Goal: Task Accomplishment & Management: Use online tool/utility

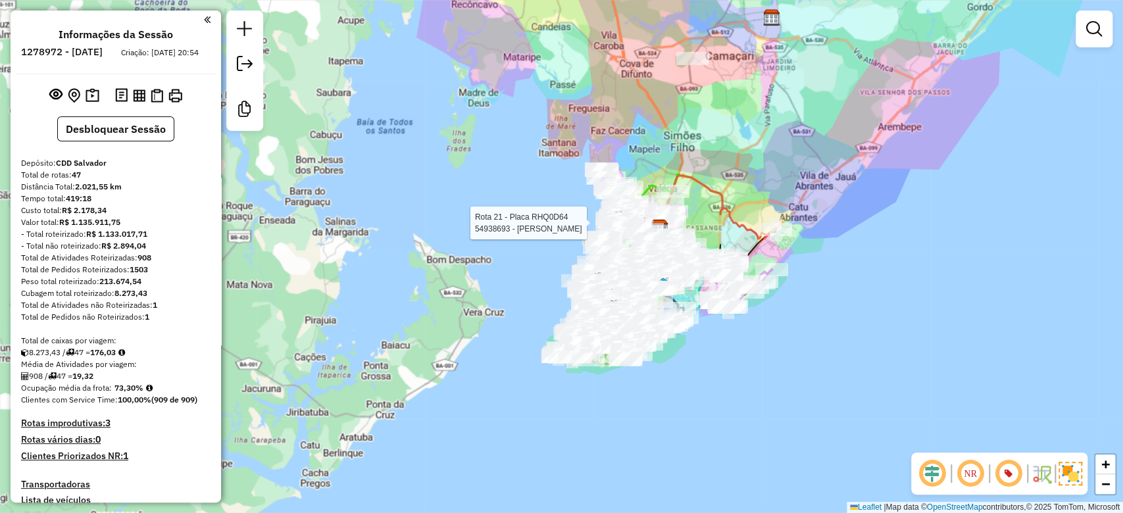
scroll to position [4024, 0]
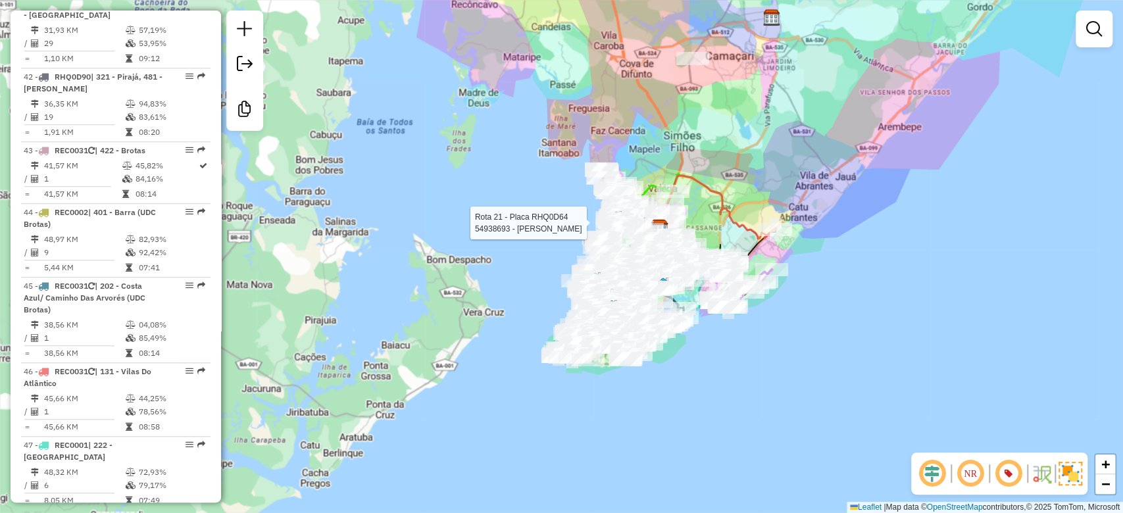
drag, startPoint x: 0, startPoint y: 0, endPoint x: 561, endPoint y: 239, distance: 610.2
click at [561, 239] on div "Rota 21 - Placa RHQ0D64 54938693 - JANETE DOS SANTOS MO Janela de atendimento G…" at bounding box center [561, 256] width 1123 height 513
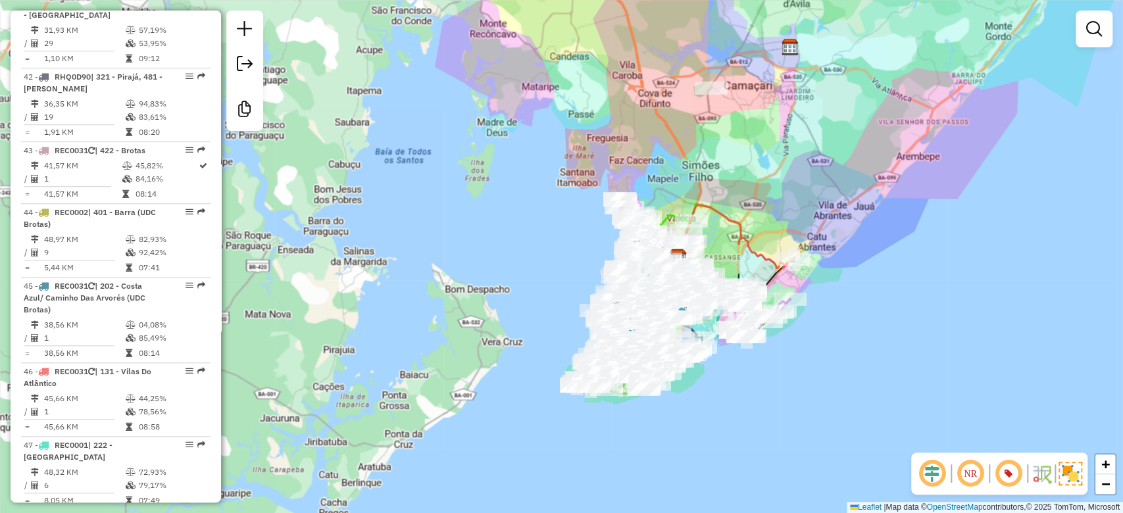
drag, startPoint x: 530, startPoint y: 259, endPoint x: 545, endPoint y: 280, distance: 26.3
click at [545, 280] on div "Janela de atendimento Grade de atendimento Capacidade Transportadoras Veículos …" at bounding box center [561, 256] width 1123 height 513
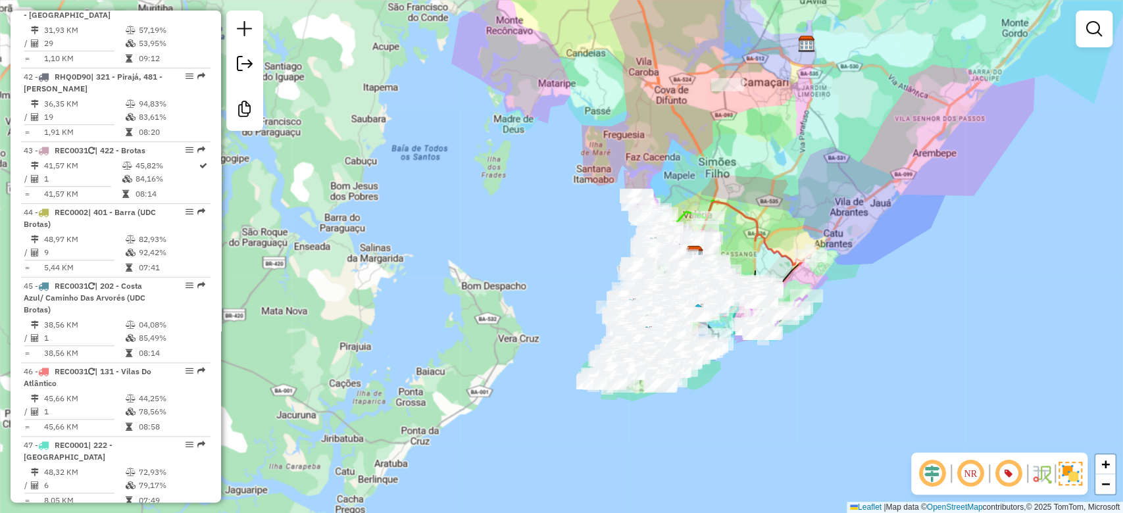
drag, startPoint x: 526, startPoint y: 245, endPoint x: 518, endPoint y: 199, distance: 47.4
click at [518, 201] on div "Janela de atendimento Grade de atendimento Capacidade Transportadoras Veículos …" at bounding box center [561, 256] width 1123 height 513
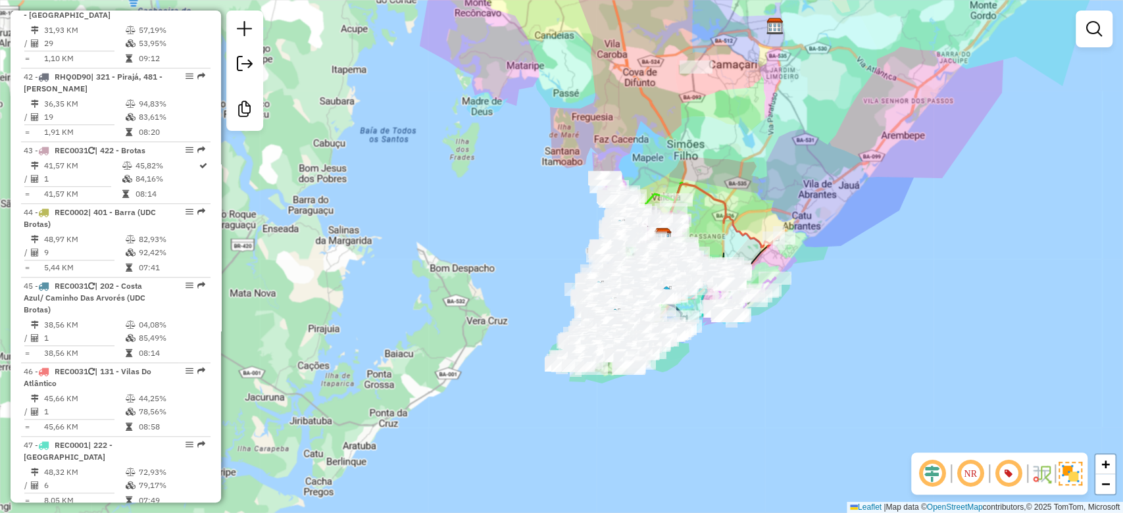
drag, startPoint x: 526, startPoint y: 254, endPoint x: 500, endPoint y: 275, distance: 33.7
click at [500, 275] on div "Janela de atendimento Grade de atendimento Capacidade Transportadoras Veículos …" at bounding box center [561, 256] width 1123 height 513
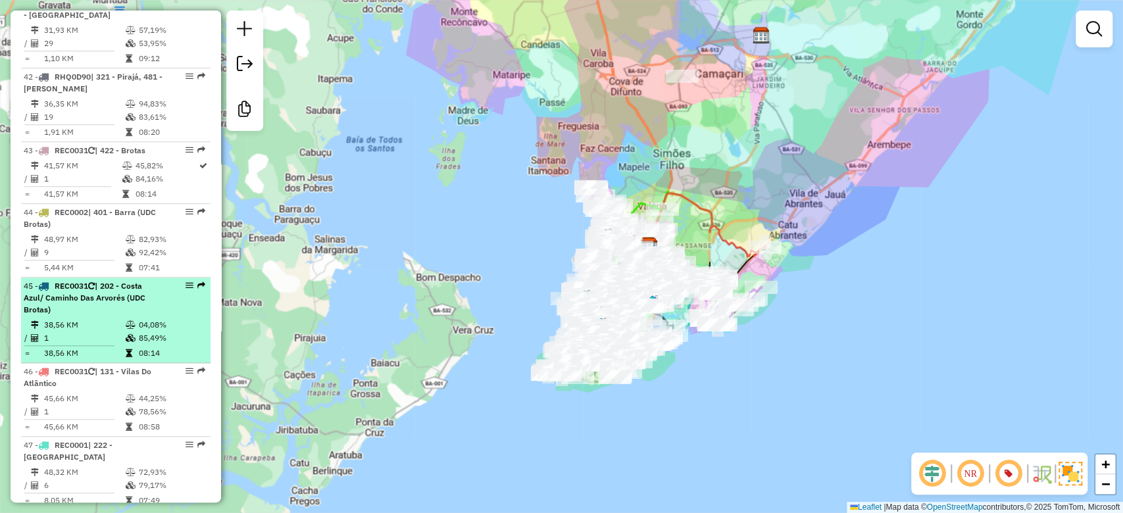
click at [173, 318] on td "04,08%" at bounding box center [171, 324] width 66 height 13
select select "**********"
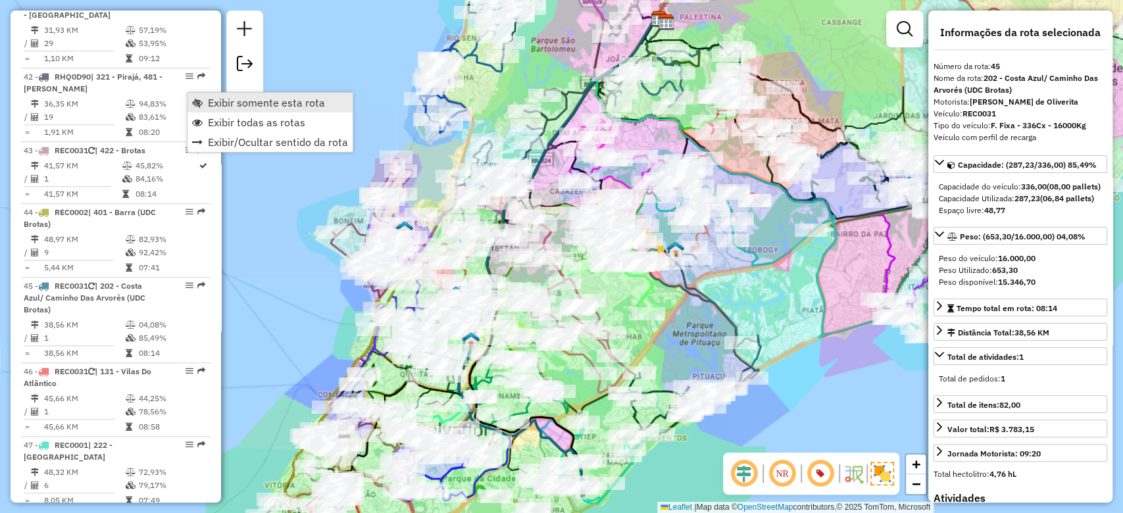
click at [205, 111] on link "Exibir somente esta rota" at bounding box center [270, 103] width 165 height 20
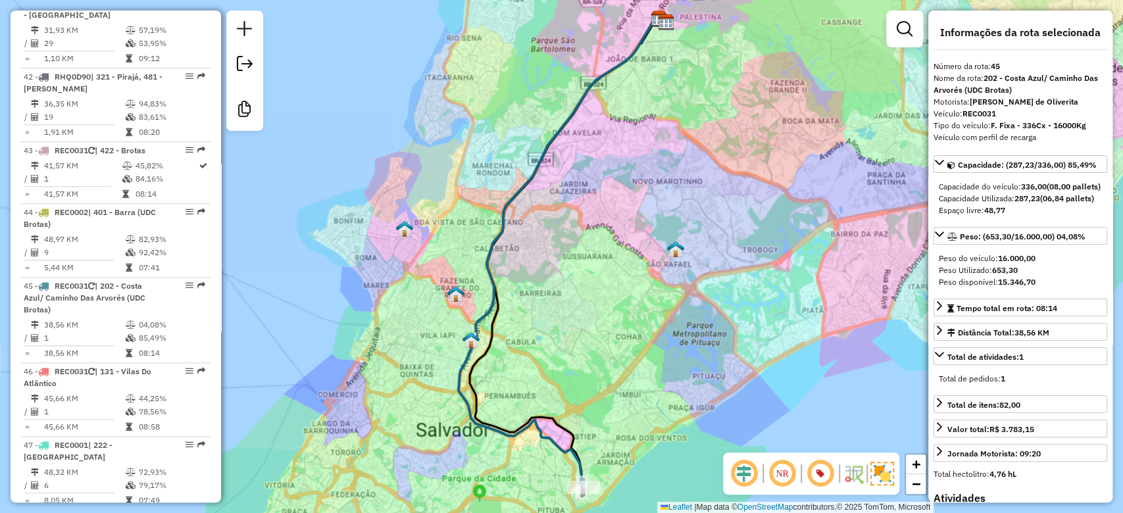
click at [599, 494] on div at bounding box center [583, 487] width 33 height 13
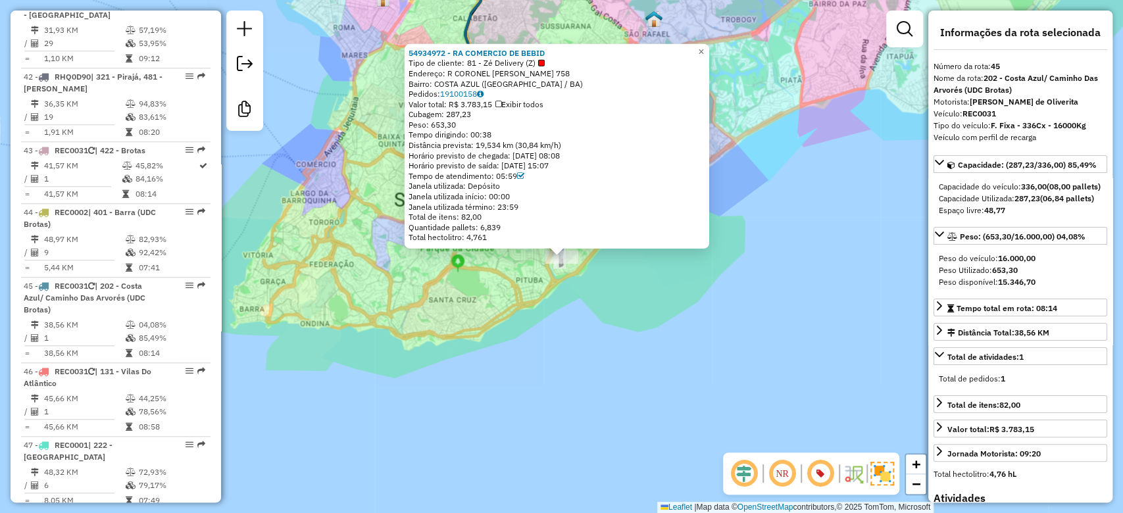
scroll to position [4055, 0]
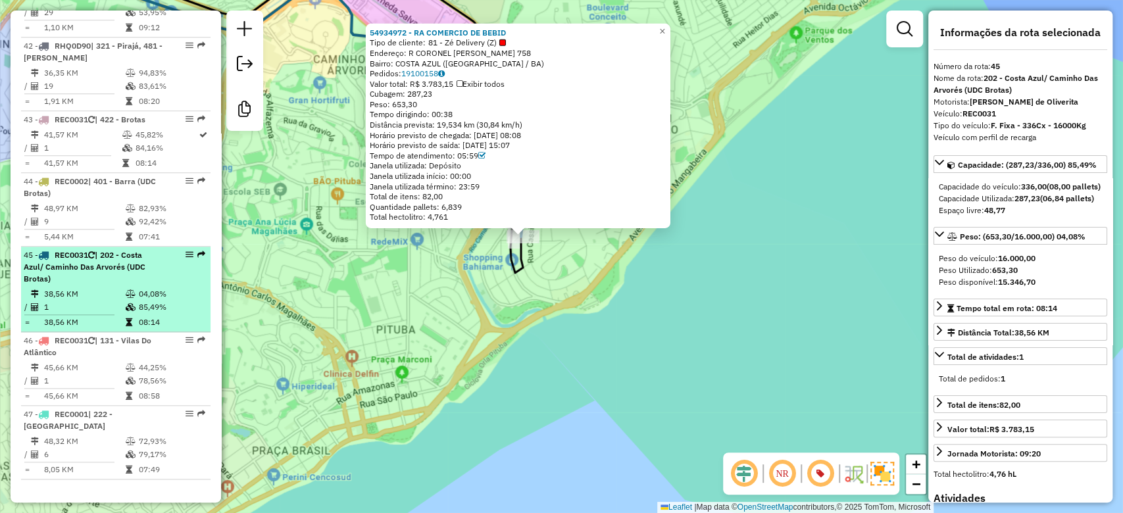
drag, startPoint x: 189, startPoint y: 60, endPoint x: 168, endPoint y: 78, distance: 28.5
click at [165, 249] on div "45 - REC0031 | 202 - Costa Azul/ Caminho Das Arvorés (UDC Brotas)" at bounding box center [116, 267] width 184 height 36
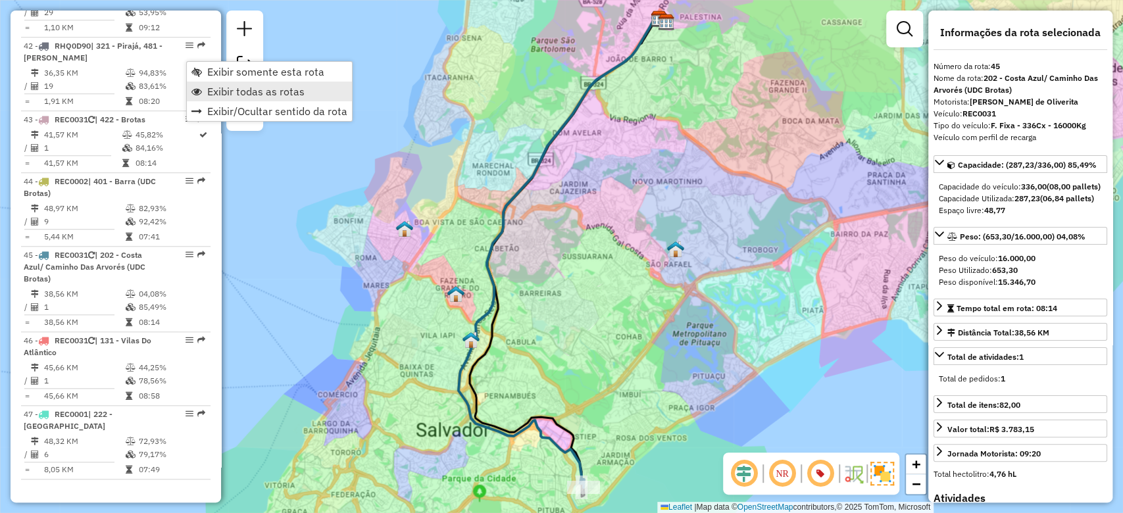
click at [200, 90] on span "Exibir todas as rotas" at bounding box center [196, 91] width 11 height 11
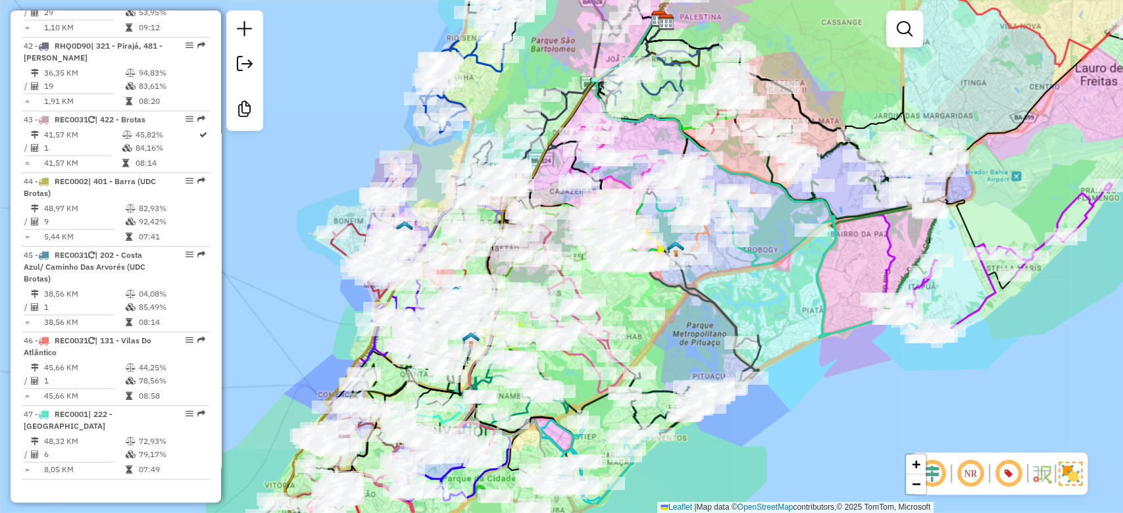
drag, startPoint x: 355, startPoint y: 159, endPoint x: 330, endPoint y: 224, distance: 69.8
click at [345, 189] on div "Janela de atendimento Grade de atendimento Capacidade Transportadoras Veículos …" at bounding box center [561, 256] width 1123 height 513
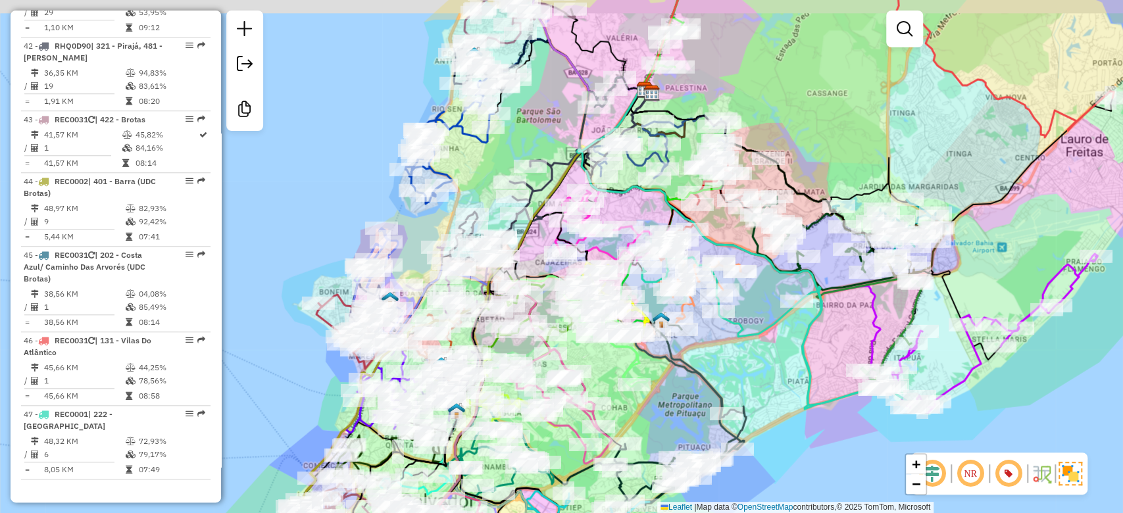
drag, startPoint x: 347, startPoint y: 147, endPoint x: 335, endPoint y: 274, distance: 127.5
click at [335, 274] on div "Janela de atendimento Grade de atendimento Capacidade Transportadoras Veículos …" at bounding box center [561, 256] width 1123 height 513
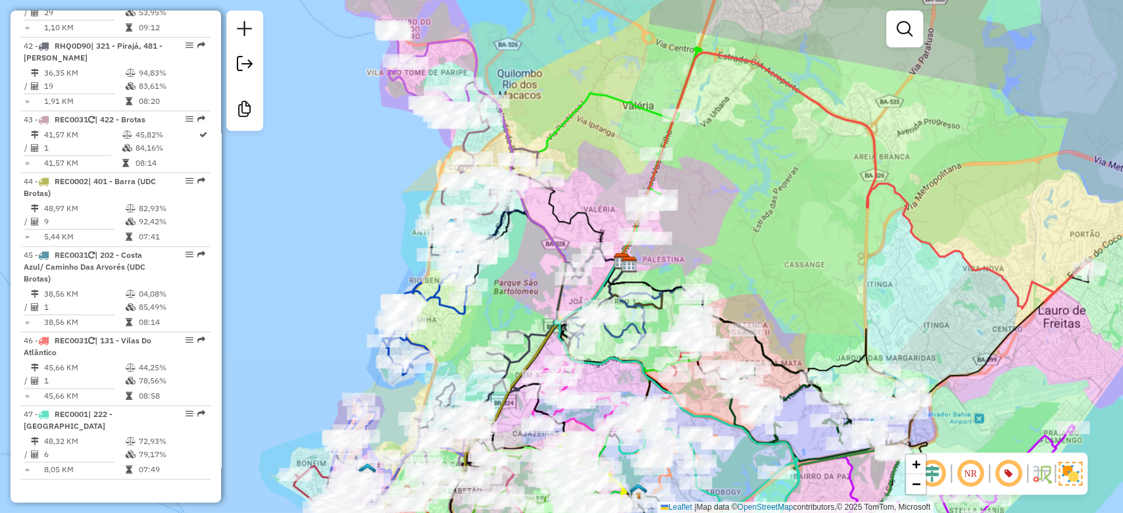
drag, startPoint x: 338, startPoint y: 213, endPoint x: 363, endPoint y: 101, distance: 114.8
click at [357, 115] on div "Janela de atendimento Grade de atendimento Capacidade Transportadoras Veículos …" at bounding box center [561, 256] width 1123 height 513
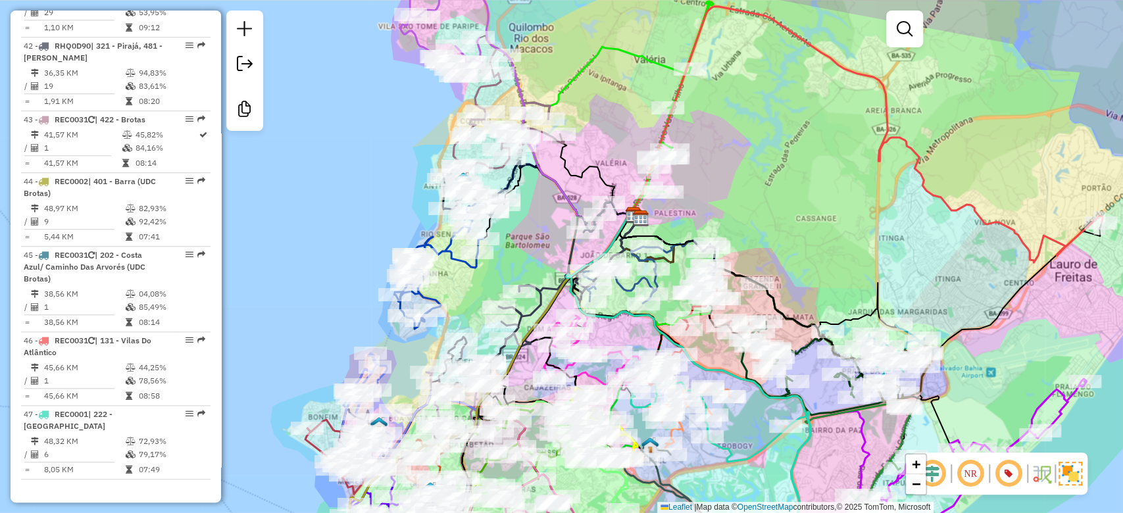
drag, startPoint x: 363, startPoint y: 145, endPoint x: 401, endPoint y: 7, distance: 143.3
click at [401, 7] on div "Janela de atendimento Grade de atendimento Capacidade Transportadoras Veículos …" at bounding box center [561, 256] width 1123 height 513
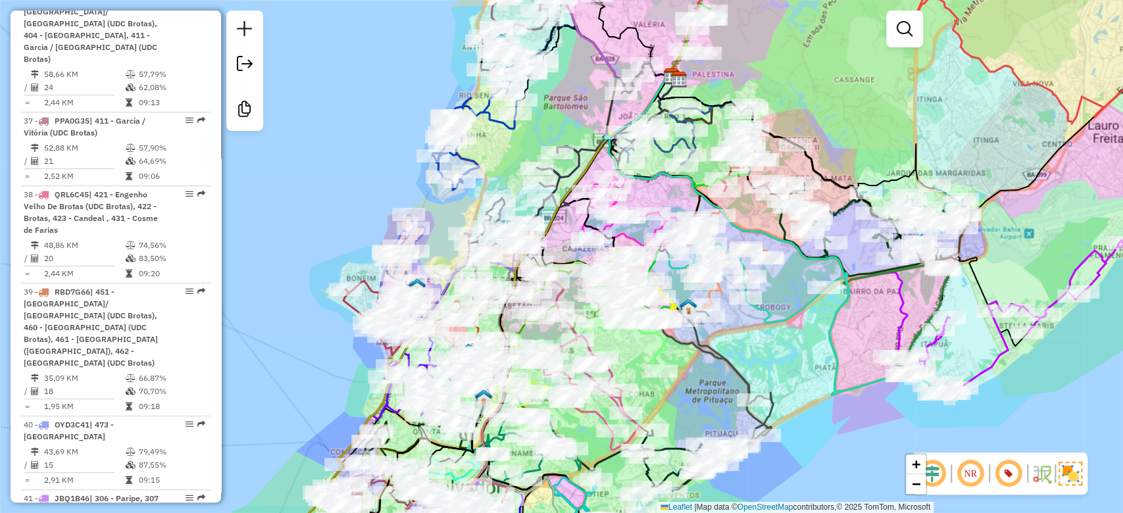
scroll to position [3528, 0]
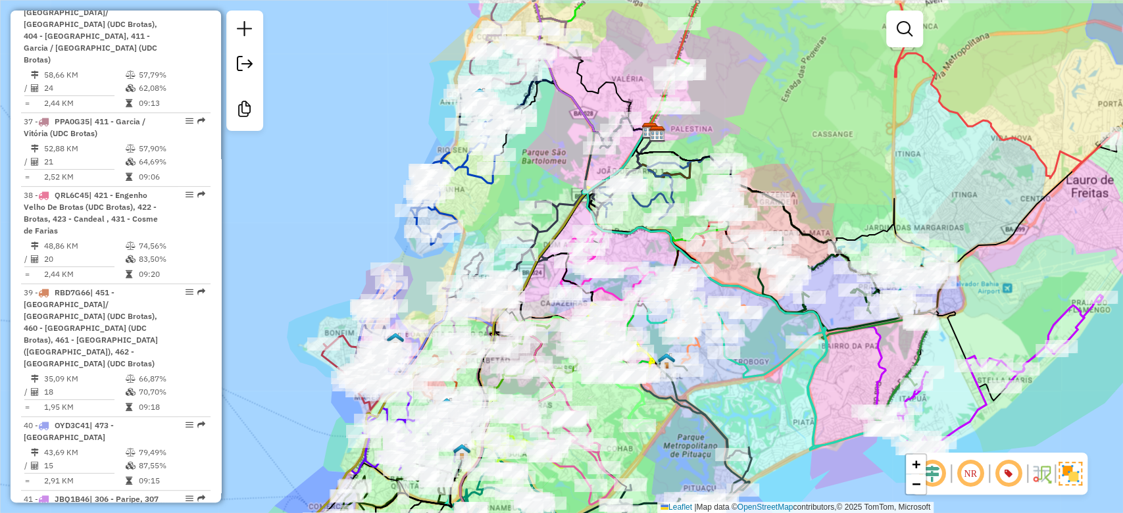
drag, startPoint x: 574, startPoint y: 126, endPoint x: 501, endPoint y: 395, distance: 278.2
click at [514, 366] on div "Janela de atendimento Grade de atendimento Capacidade Transportadoras Veículos …" at bounding box center [561, 256] width 1123 height 513
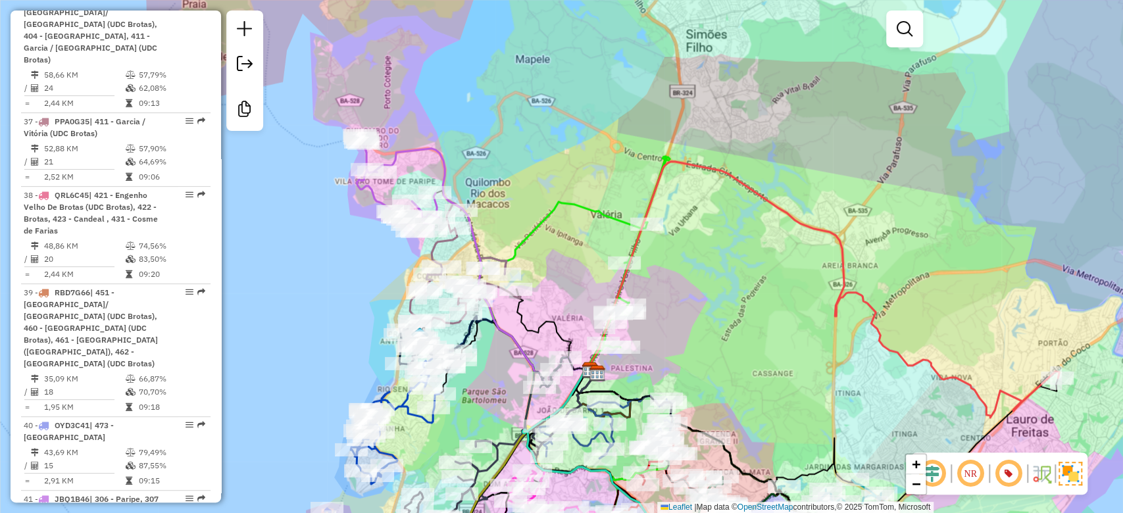
drag, startPoint x: 584, startPoint y: 236, endPoint x: 564, endPoint y: 289, distance: 56.4
click at [564, 289] on div "Janela de atendimento Grade de atendimento Capacidade Transportadoras Veículos …" at bounding box center [561, 256] width 1123 height 513
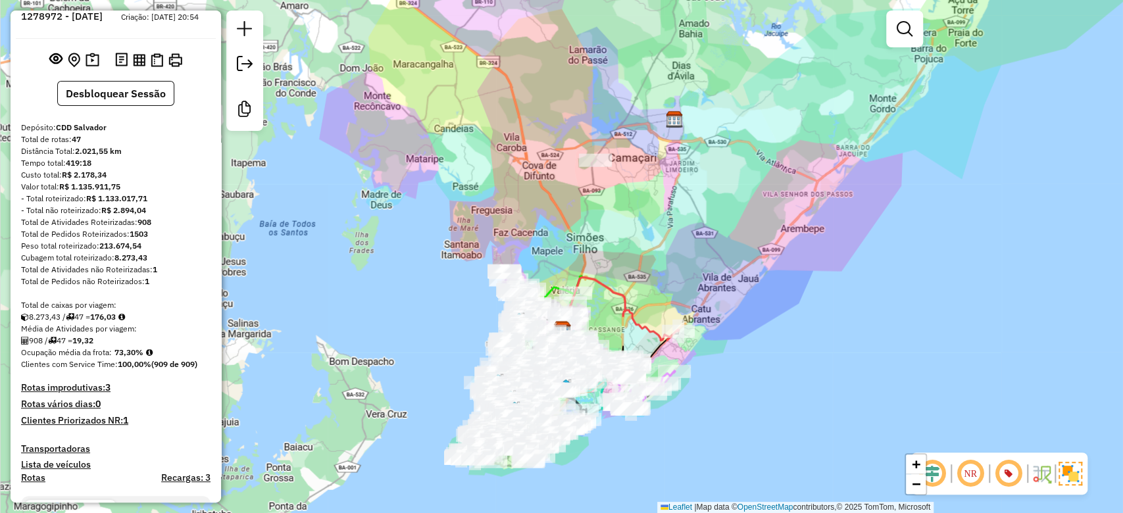
scroll to position [0, 0]
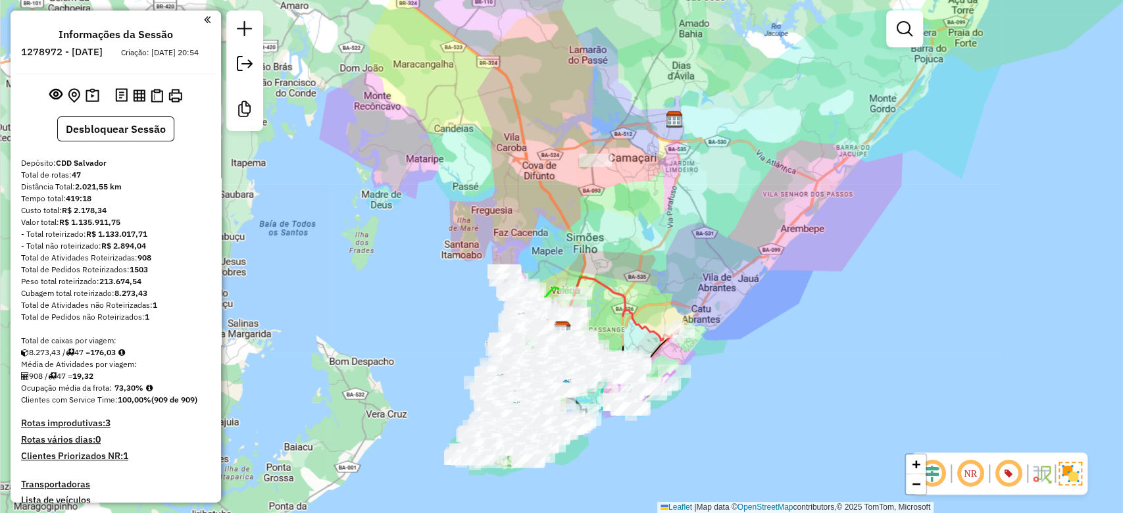
click at [593, 167] on div at bounding box center [595, 160] width 33 height 13
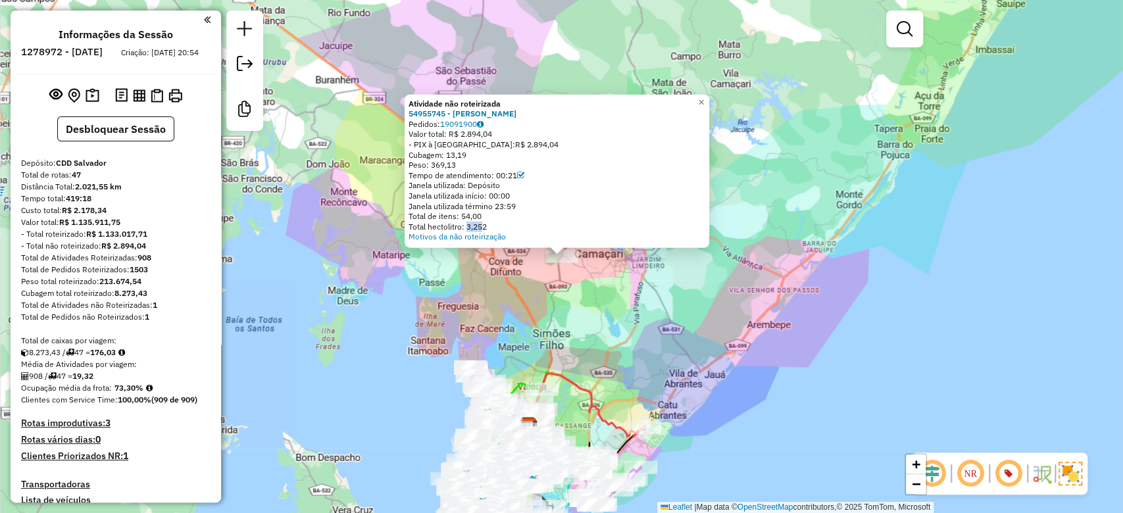
drag, startPoint x: 468, startPoint y: 224, endPoint x: 480, endPoint y: 224, distance: 11.8
click at [480, 224] on div "Total hectolitro: 3,252" at bounding box center [557, 226] width 297 height 11
click at [472, 224] on div "Total hectolitro: 3,252" at bounding box center [557, 226] width 297 height 11
click at [470, 226] on div "Total hectolitro: 3,252" at bounding box center [557, 226] width 297 height 11
drag, startPoint x: 474, startPoint y: 226, endPoint x: 486, endPoint y: 226, distance: 12.5
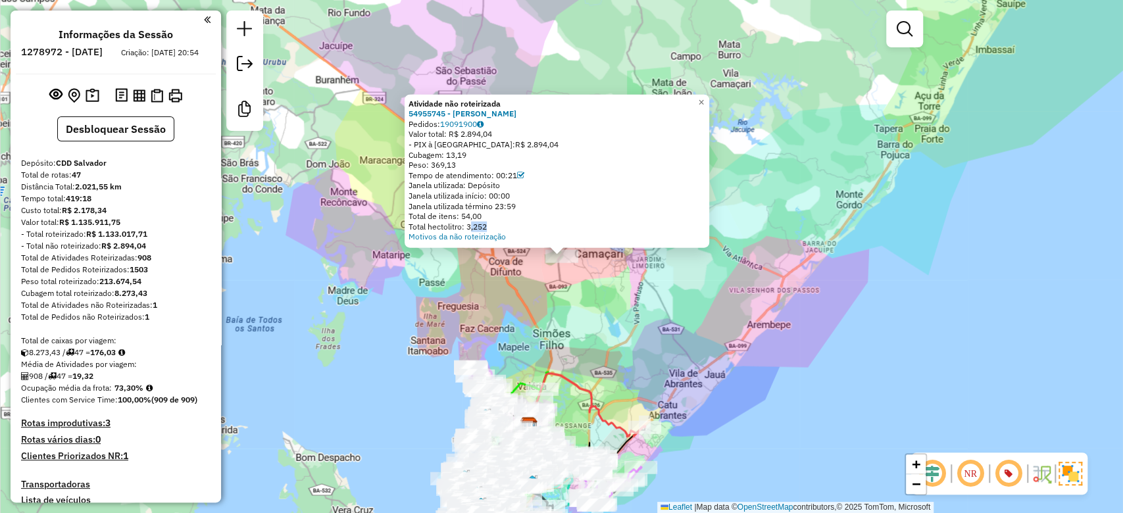
click at [486, 226] on div "Total hectolitro: 3,252" at bounding box center [557, 226] width 297 height 11
copy div "3,25"
click at [709, 99] on link "×" at bounding box center [701, 102] width 16 height 16
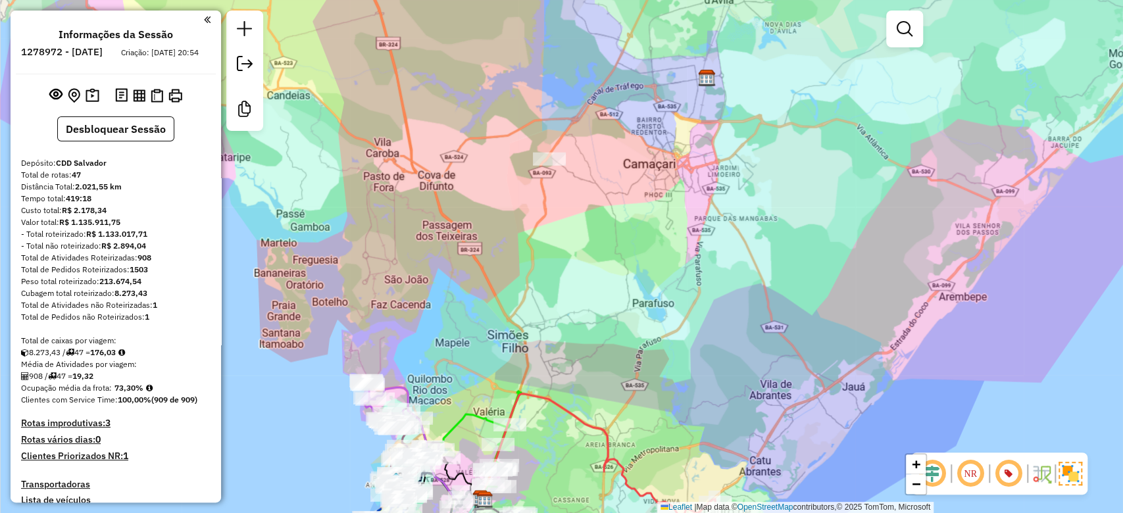
drag, startPoint x: 568, startPoint y: 253, endPoint x: 570, endPoint y: 235, distance: 17.8
click at [568, 232] on div "Janela de atendimento Grade de atendimento Capacidade Transportadoras Veículos …" at bounding box center [561, 256] width 1123 height 513
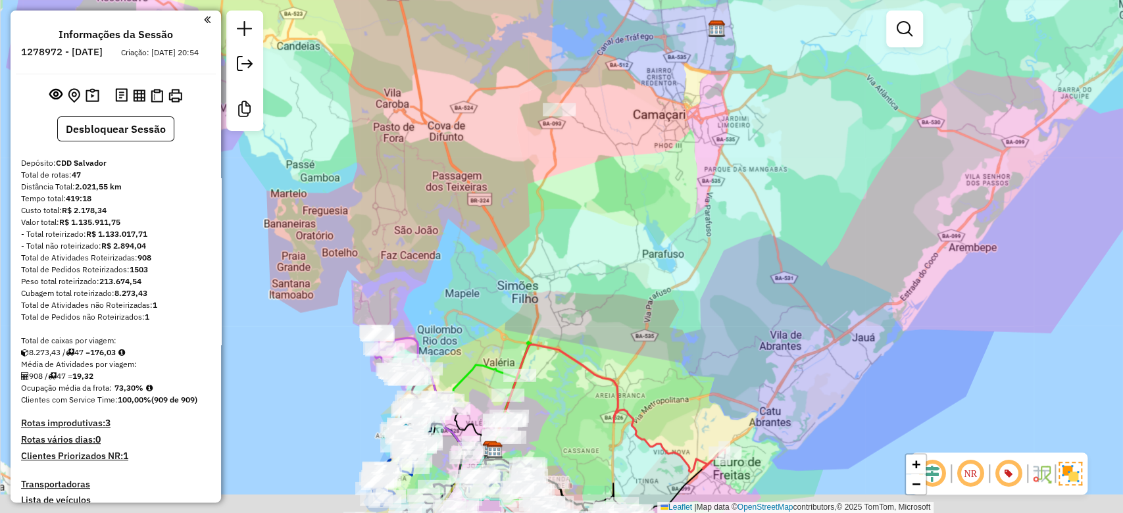
click at [568, 295] on div "Janela de atendimento Grade de atendimento Capacidade Transportadoras Veículos …" at bounding box center [561, 256] width 1123 height 513
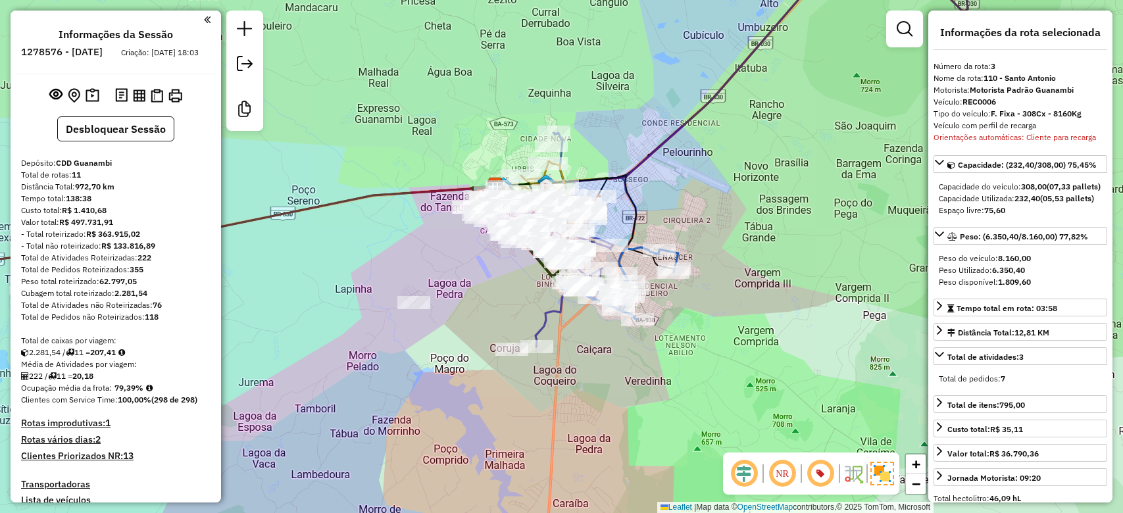
select select "*********"
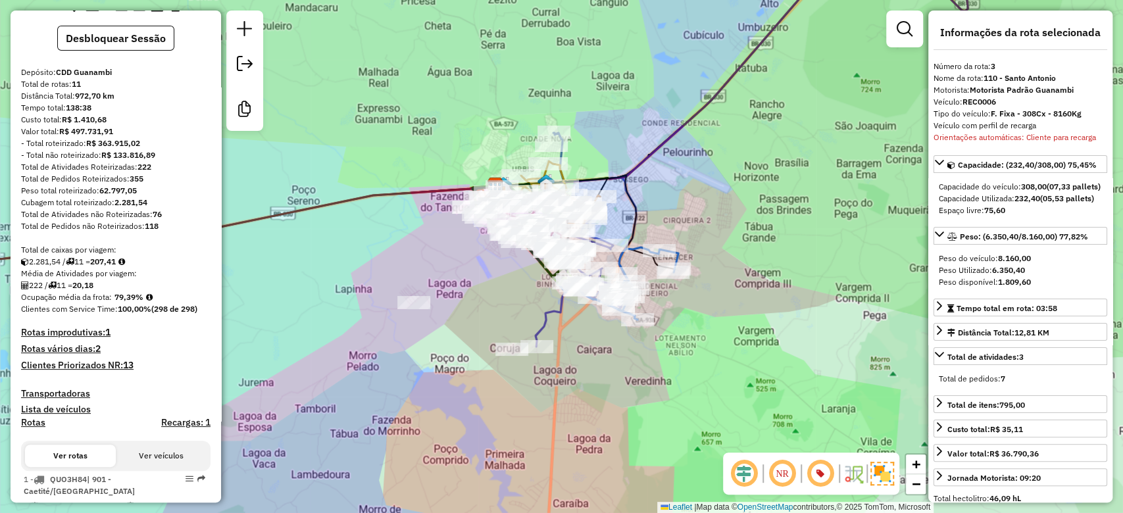
scroll to position [120, 0]
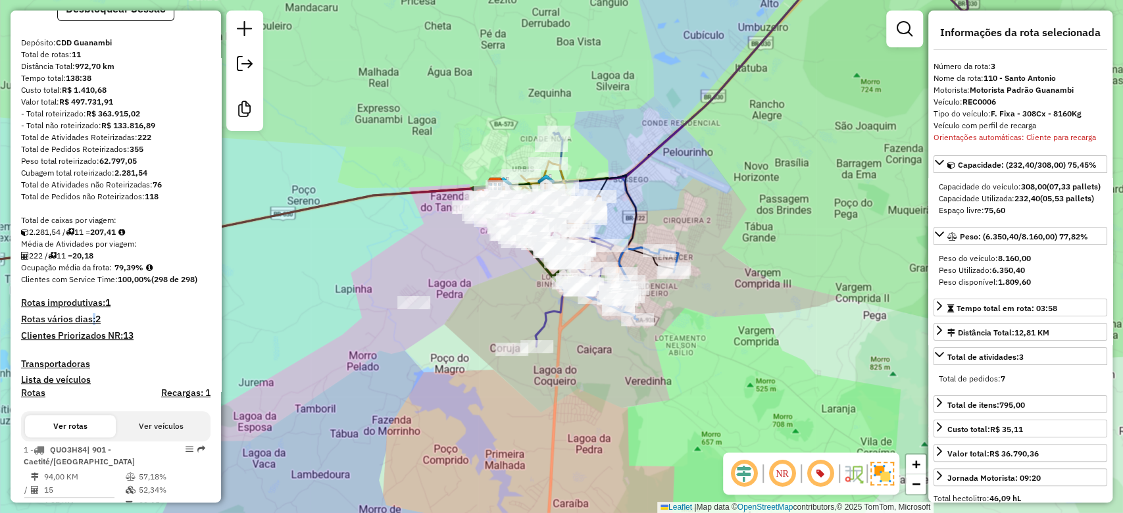
click at [89, 325] on h4 "Rotas vários dias: 2" at bounding box center [115, 319] width 189 height 11
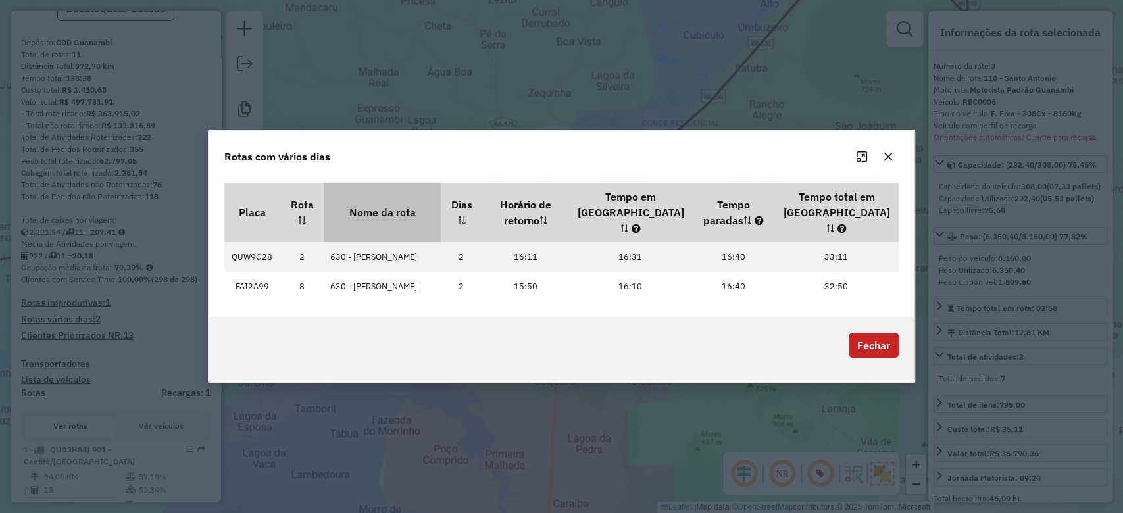
scroll to position [0, 0]
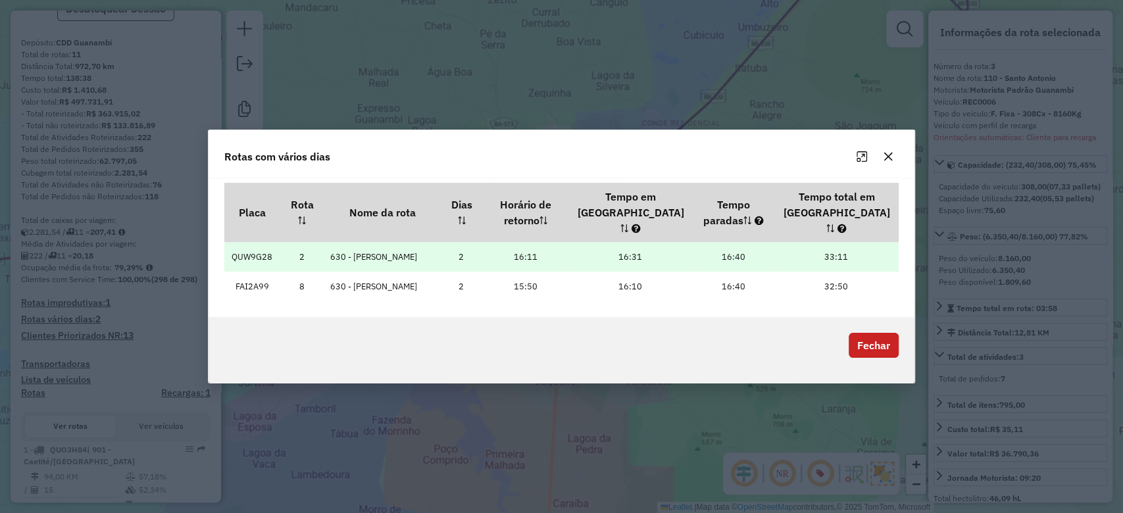
click at [242, 250] on td "QUW9G28" at bounding box center [252, 257] width 56 height 30
copy td "QUW9G28"
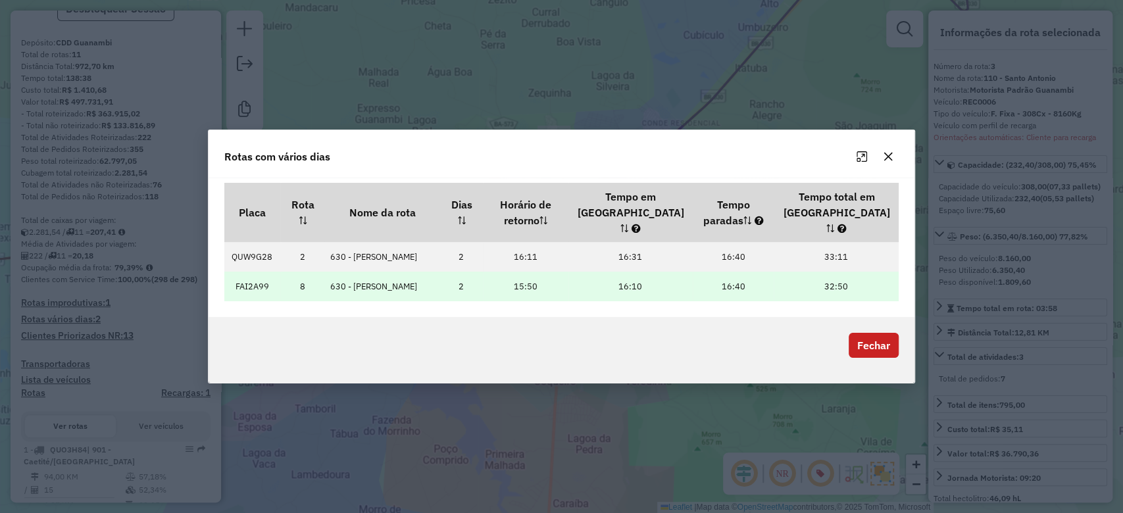
click at [238, 284] on td "FAI2A99" at bounding box center [252, 287] width 56 height 30
copy td "FAI2A99"
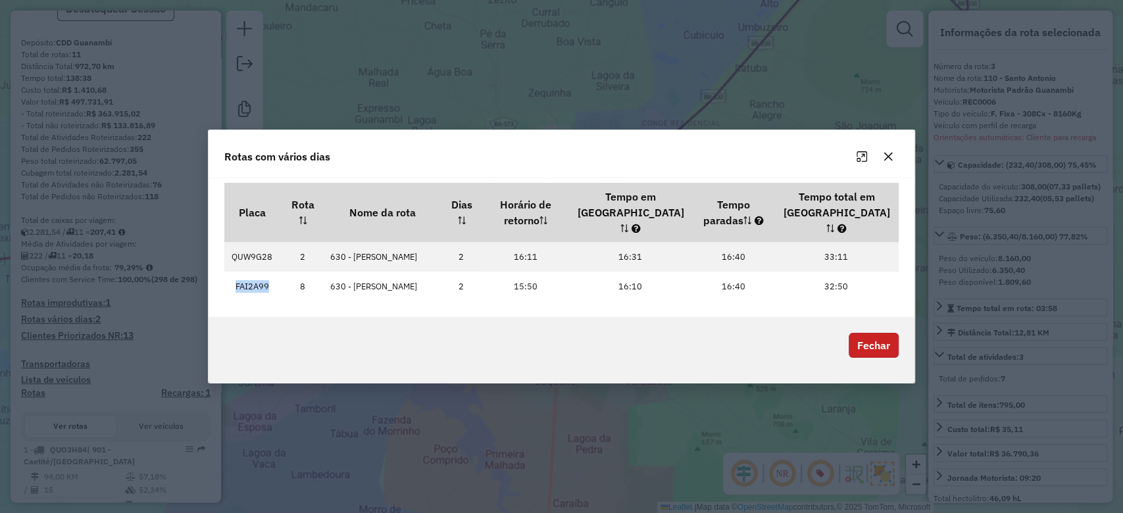
click at [868, 333] on button "Fechar" at bounding box center [874, 345] width 50 height 25
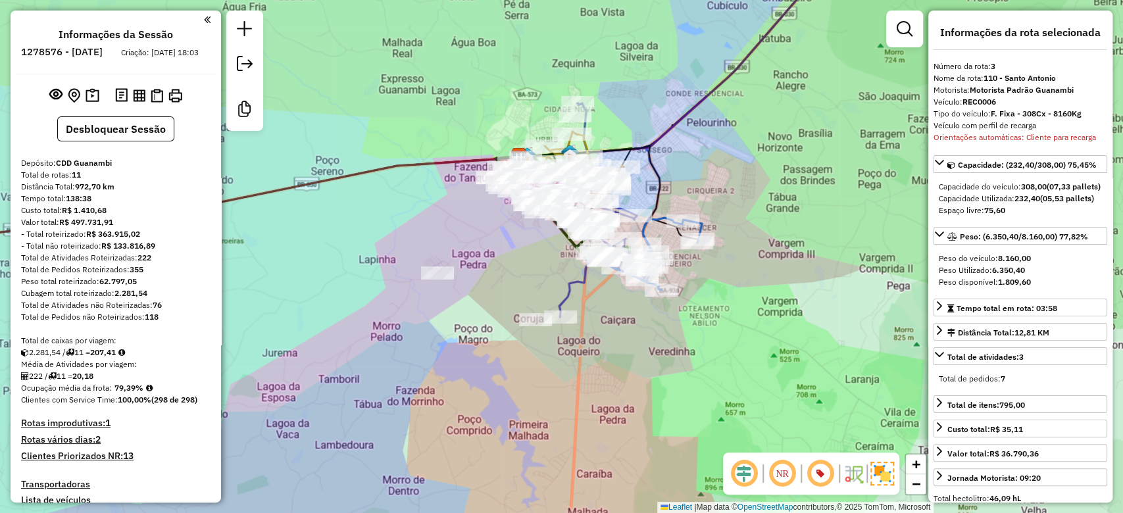
drag, startPoint x: 482, startPoint y: 297, endPoint x: 507, endPoint y: 266, distance: 39.3
click at [507, 266] on div "Janela de atendimento Grade de atendimento Capacidade Transportadoras Veículos …" at bounding box center [561, 256] width 1123 height 513
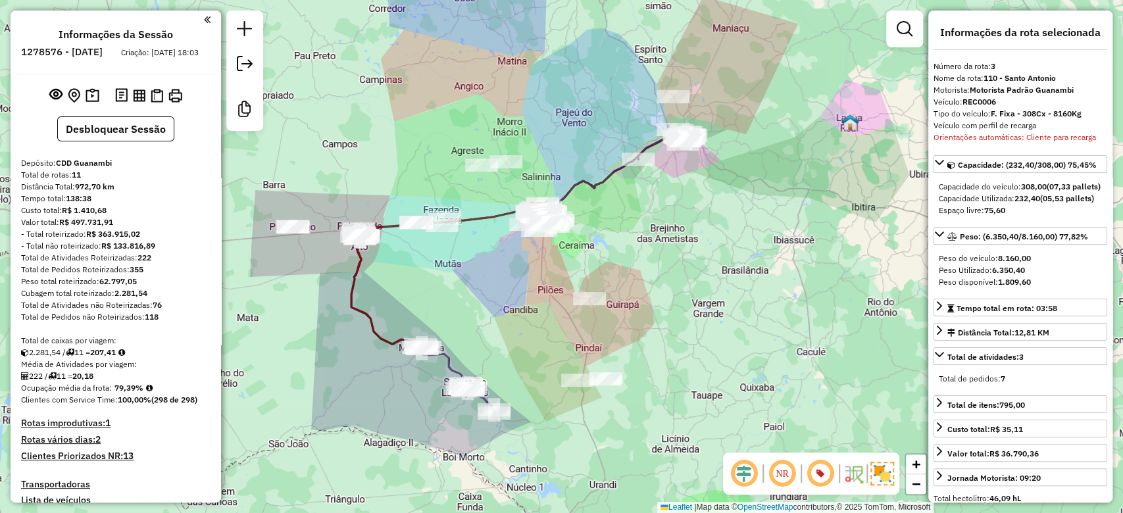
drag, startPoint x: 515, startPoint y: 305, endPoint x: 545, endPoint y: 281, distance: 38.3
click at [545, 281] on div "Janela de atendimento Grade de atendimento Capacidade Transportadoras Veículos …" at bounding box center [561, 256] width 1123 height 513
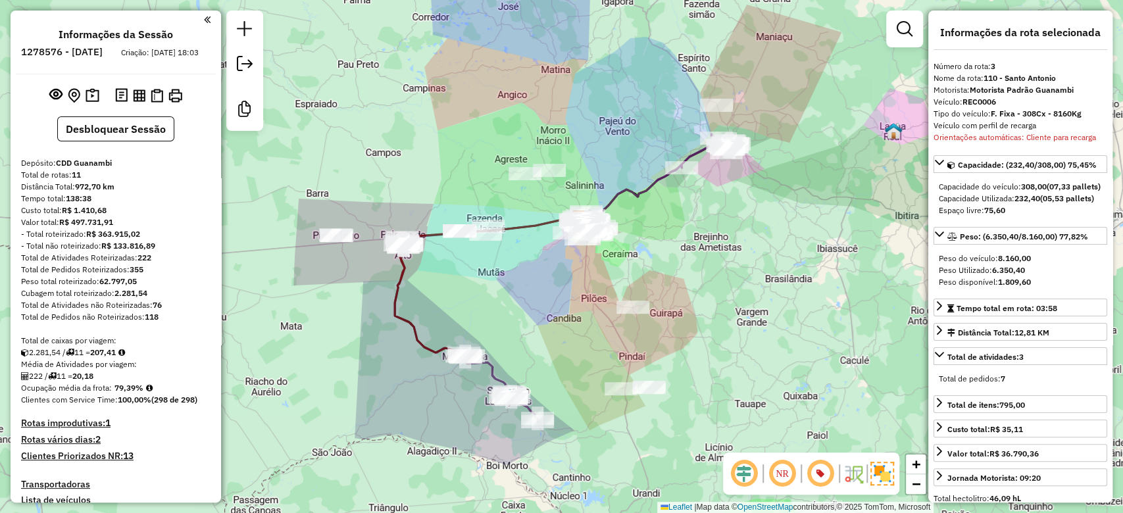
drag, startPoint x: 476, startPoint y: 289, endPoint x: 480, endPoint y: 309, distance: 20.7
click at [480, 309] on div "Janela de atendimento Grade de atendimento Capacidade Transportadoras Veículos …" at bounding box center [561, 256] width 1123 height 513
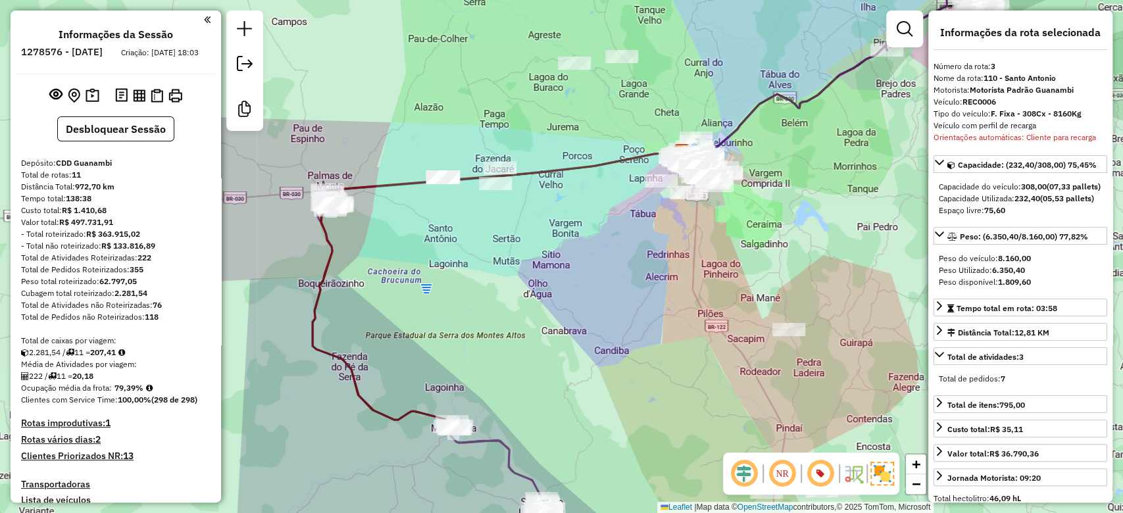
click at [568, 243] on div "Janela de atendimento Grade de atendimento Capacidade Transportadoras Veículos …" at bounding box center [561, 256] width 1123 height 513
drag, startPoint x: 564, startPoint y: 274, endPoint x: 643, endPoint y: 138, distance: 156.9
click at [640, 142] on div "Janela de atendimento Grade de atendimento Capacidade Transportadoras Veículos …" at bounding box center [561, 256] width 1123 height 513
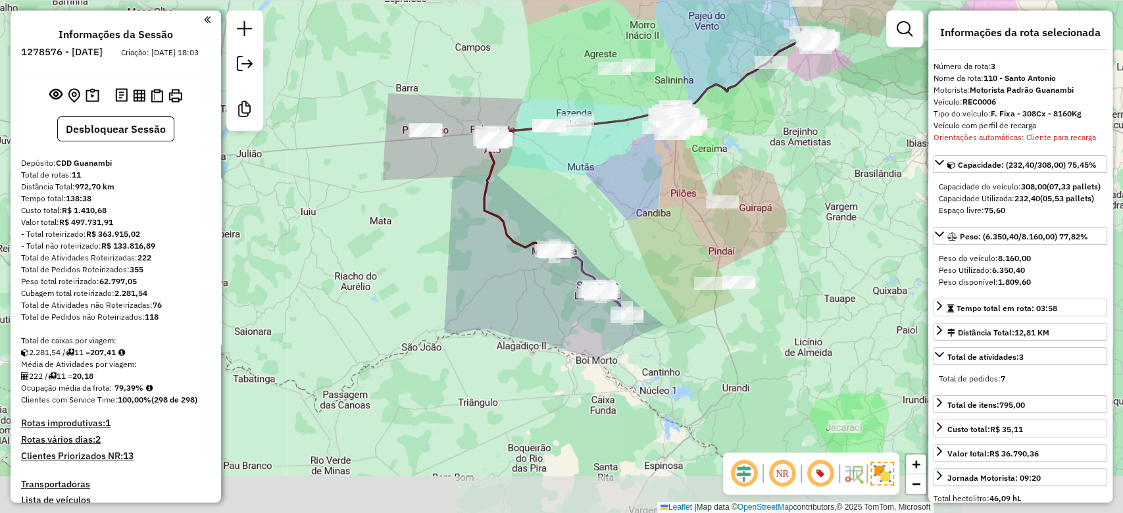
drag, startPoint x: 604, startPoint y: 212, endPoint x: 530, endPoint y: 288, distance: 106.1
click at [530, 288] on div "Janela de atendimento Grade de atendimento Capacidade Transportadoras Veículos …" at bounding box center [561, 256] width 1123 height 513
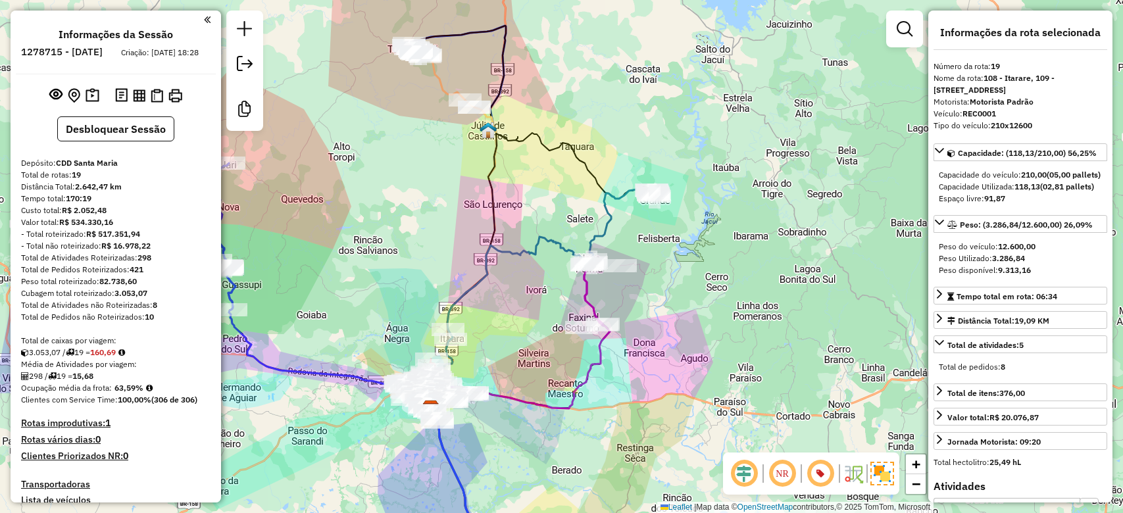
select select "**********"
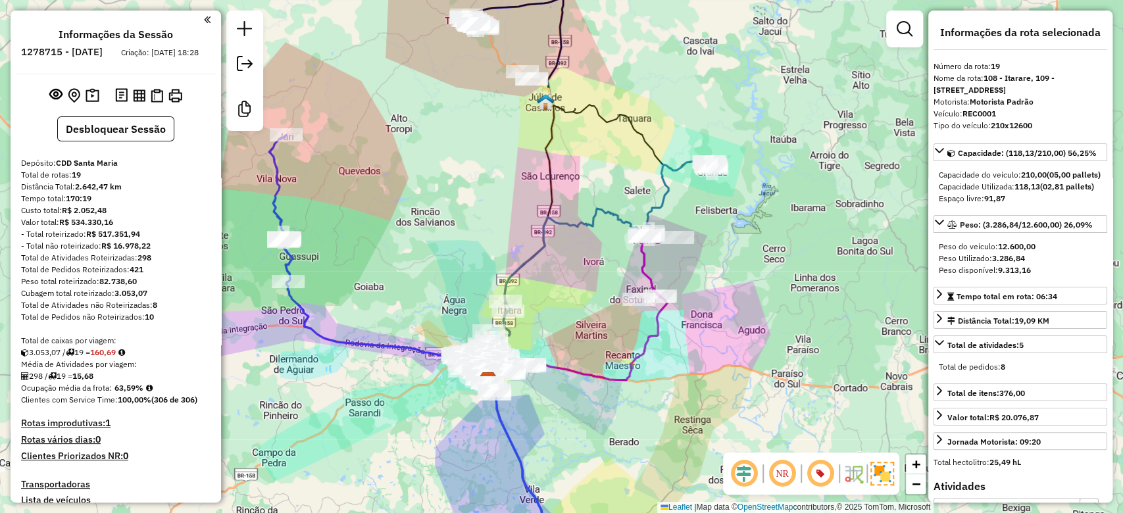
drag, startPoint x: 550, startPoint y: 245, endPoint x: 584, endPoint y: 227, distance: 38.0
click at [584, 227] on icon at bounding box center [609, 235] width 208 height 151
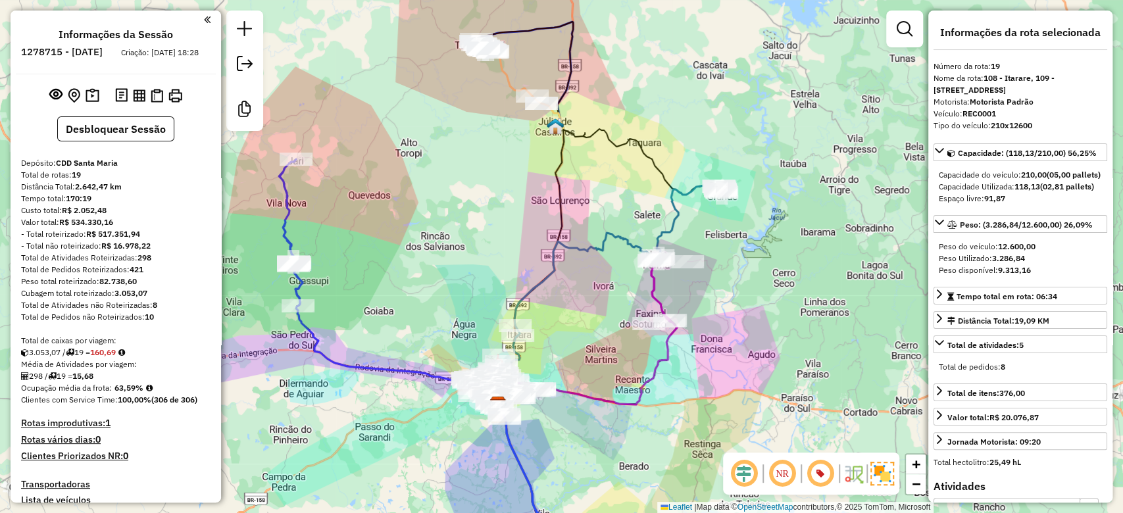
click at [572, 218] on div "Janela de atendimento Grade de atendimento Capacidade Transportadoras Veículos …" at bounding box center [561, 256] width 1123 height 513
click at [111, 357] on strong "160,69" at bounding box center [103, 352] width 26 height 10
copy strong "160,69"
click at [119, 393] on strong "63,59%" at bounding box center [128, 388] width 29 height 10
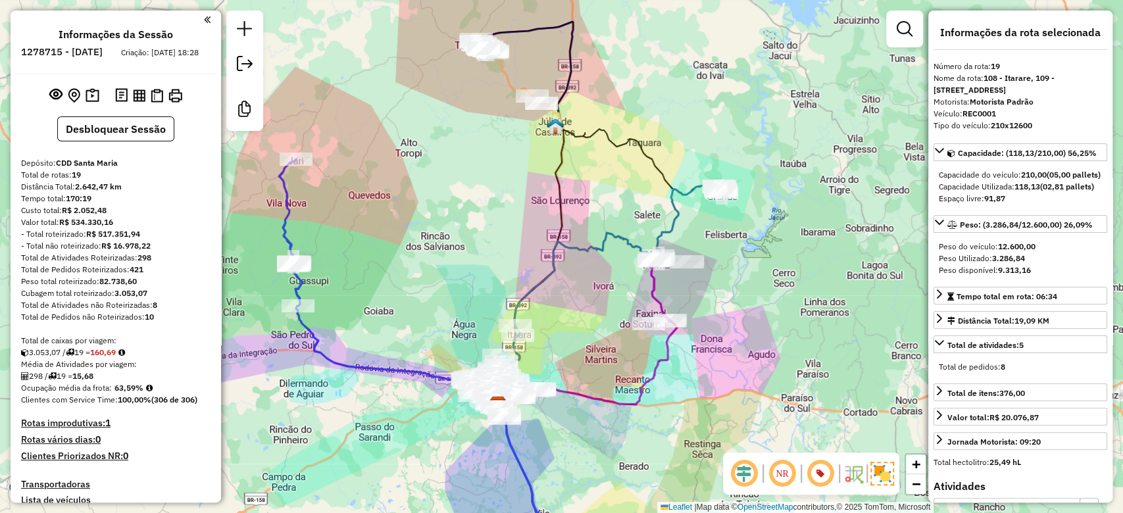
click at [121, 393] on strong "63,59%" at bounding box center [128, 388] width 29 height 10
click at [128, 393] on strong "63,59%" at bounding box center [128, 388] width 29 height 10
copy strong "63,59"
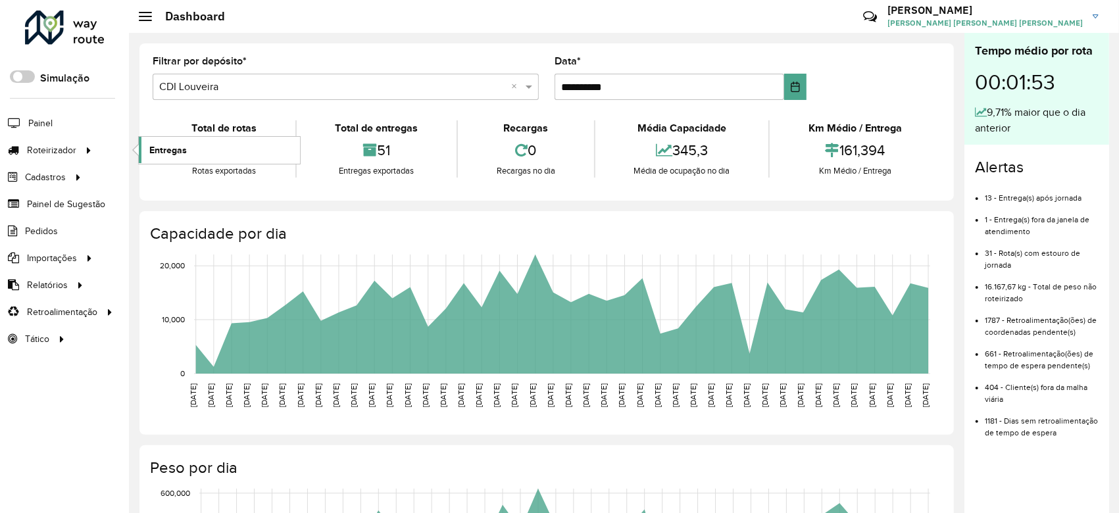
click at [216, 146] on link "Entregas" at bounding box center [219, 150] width 161 height 26
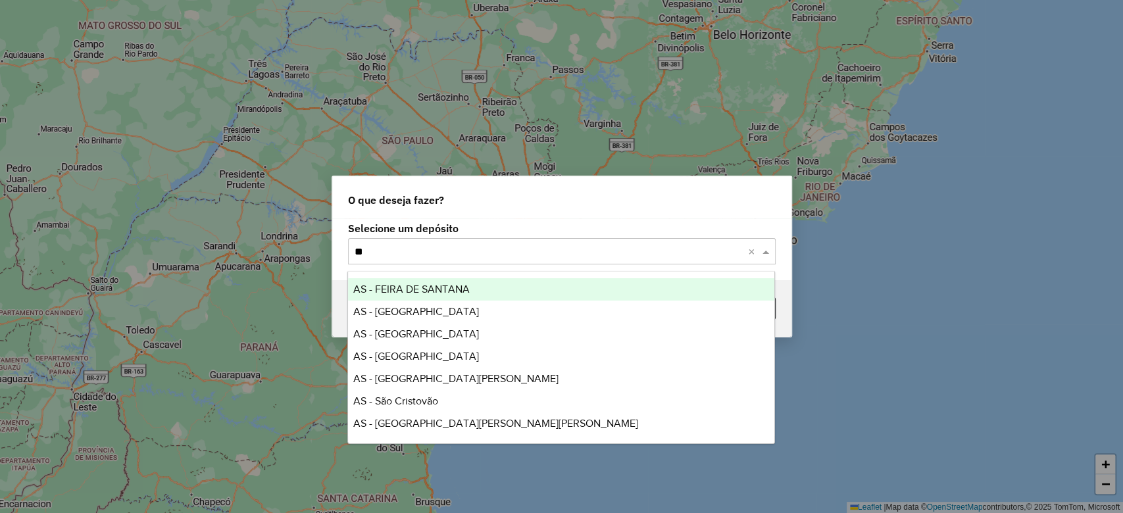
type input "***"
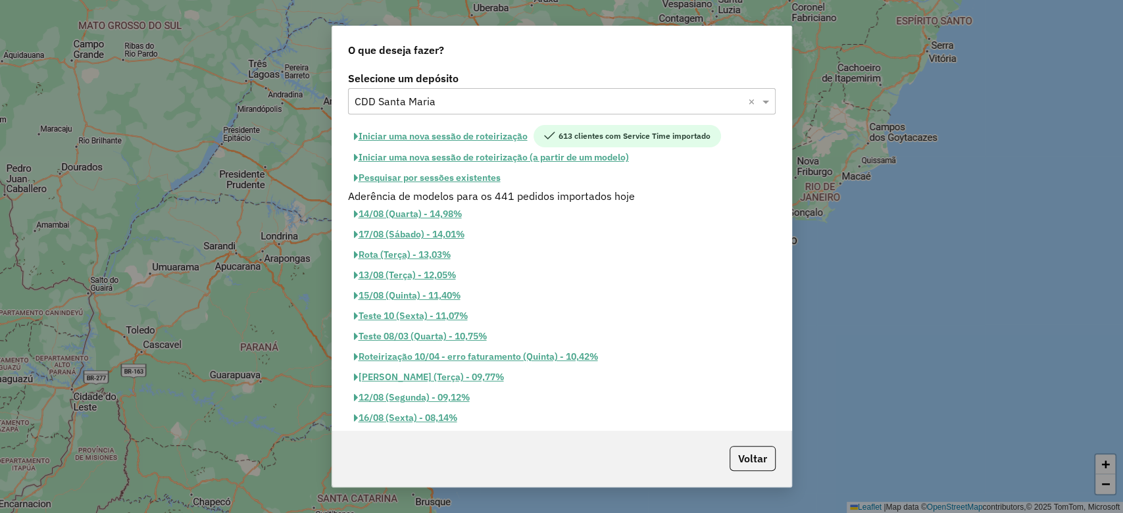
click at [442, 137] on button "Iniciar uma nova sessão de roteirização" at bounding box center [441, 136] width 186 height 22
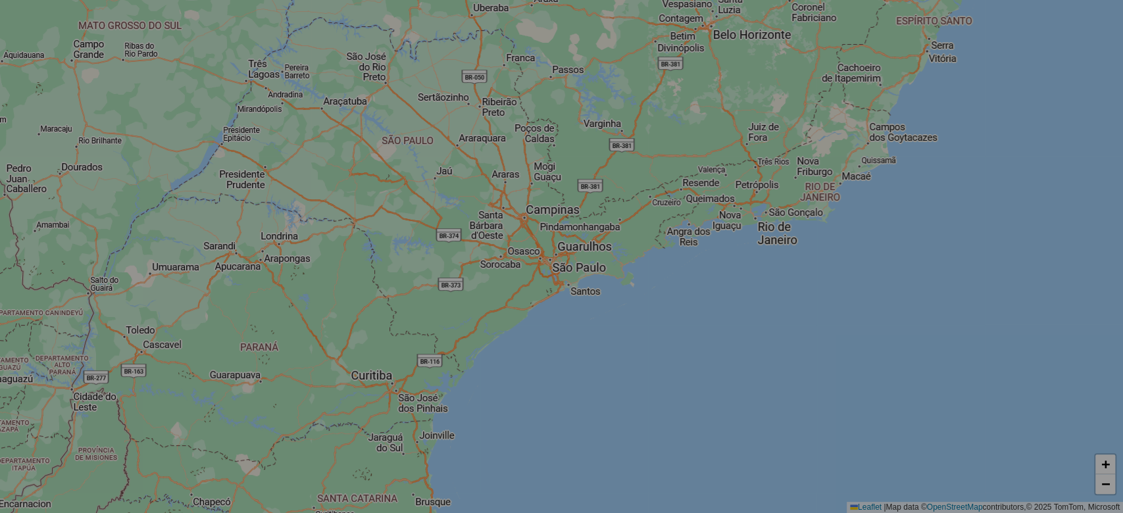
select select "*"
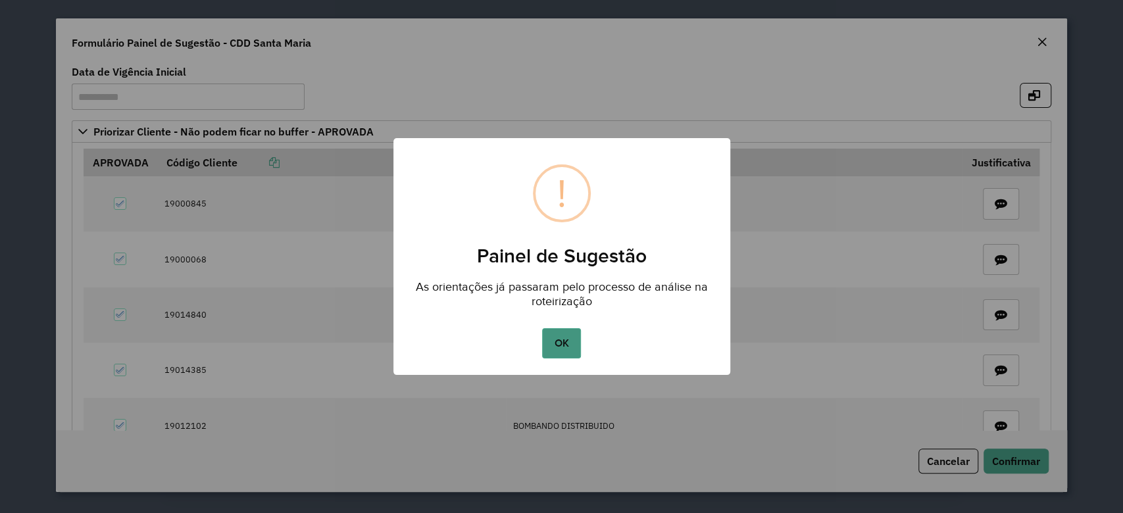
click at [573, 339] on button "OK" at bounding box center [561, 343] width 39 height 30
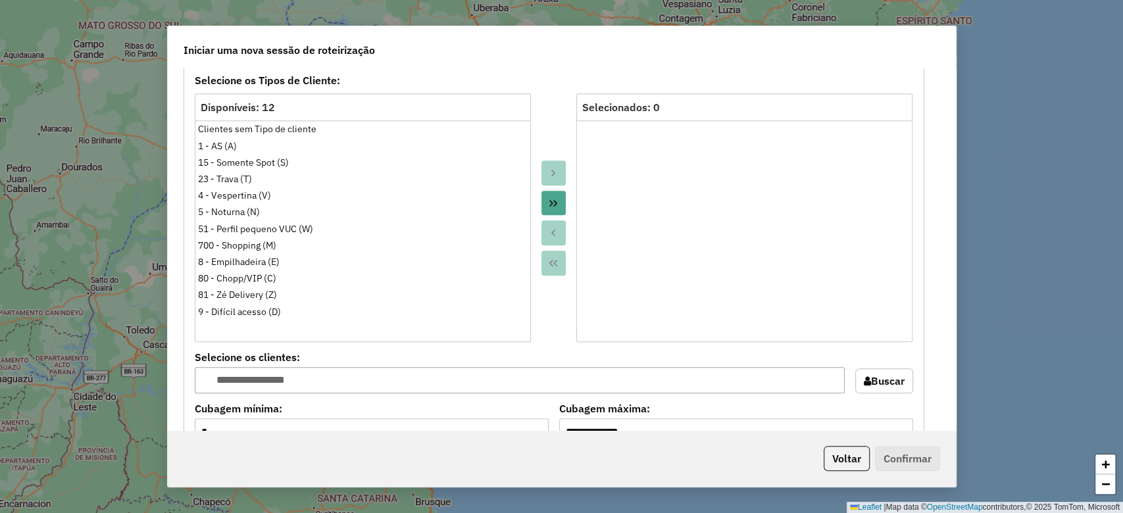
scroll to position [1374, 0]
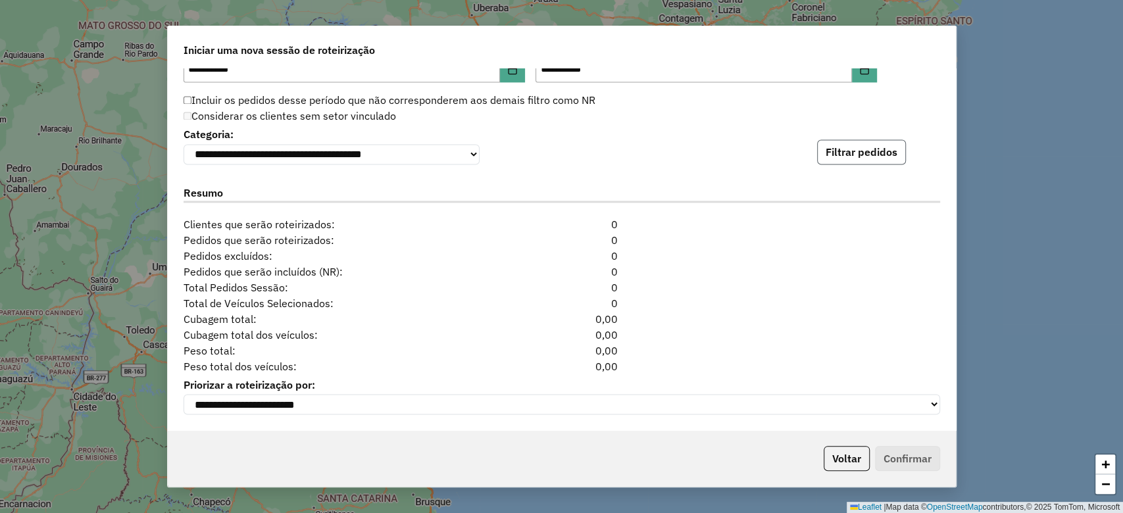
click at [876, 154] on button "Filtrar pedidos" at bounding box center [861, 151] width 89 height 25
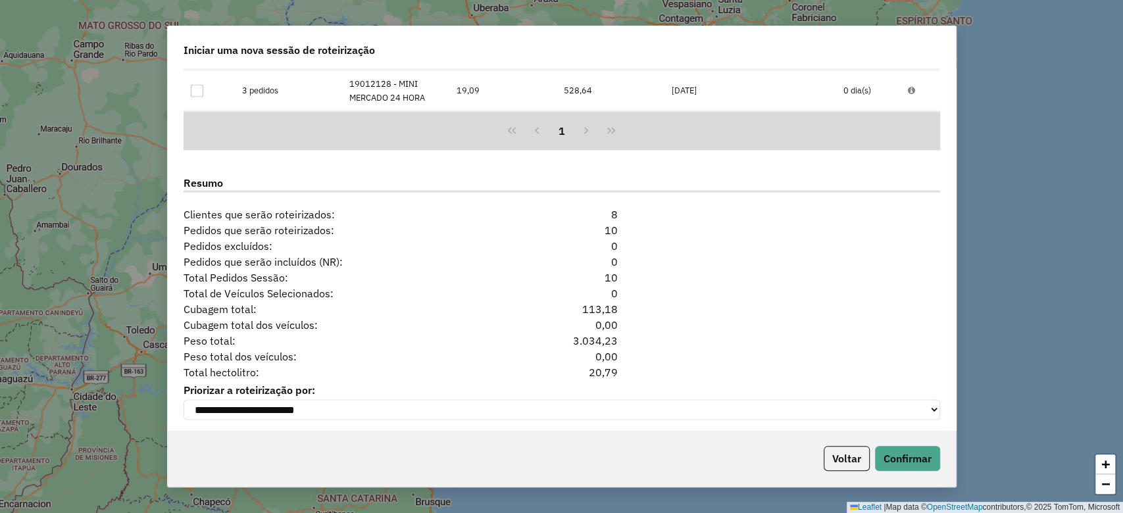
scroll to position [1661, 0]
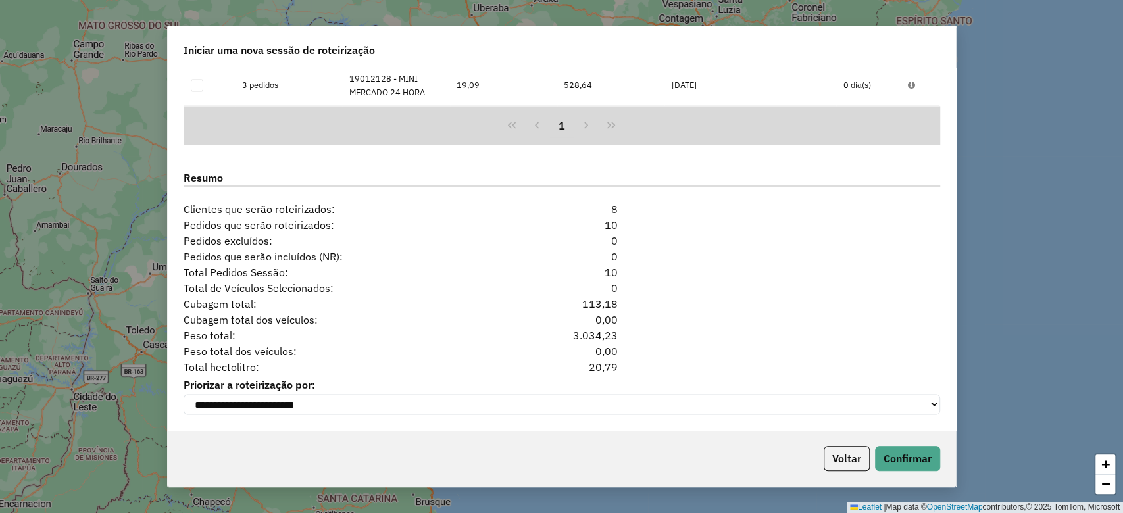
click at [595, 359] on div "20,79" at bounding box center [561, 367] width 129 height 16
click at [597, 355] on div "0,00" at bounding box center [561, 351] width 129 height 16
click at [603, 369] on div "20,79" at bounding box center [561, 367] width 129 height 16
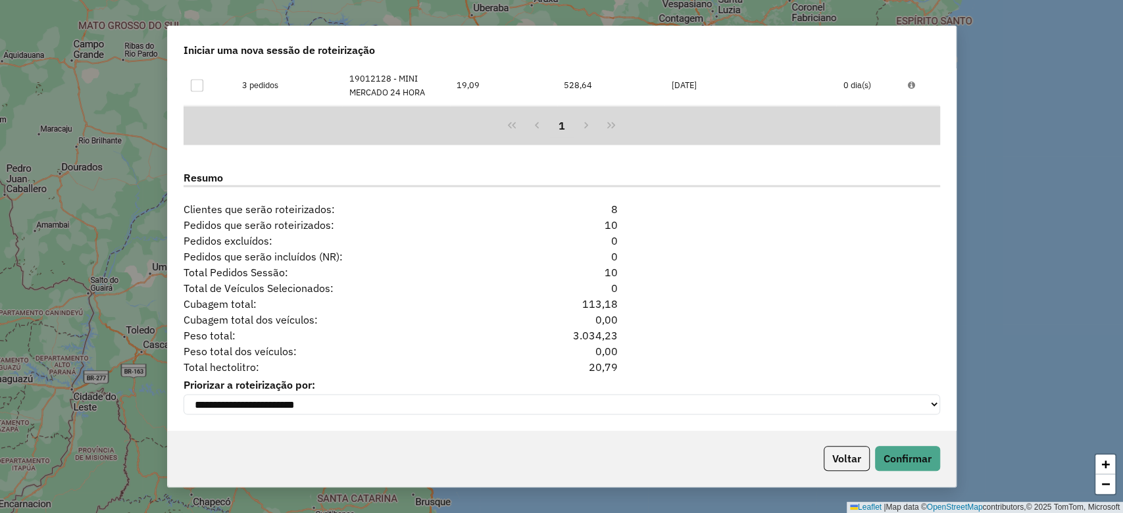
copy div "20,79"
click at [829, 455] on button "Voltar" at bounding box center [847, 458] width 46 height 25
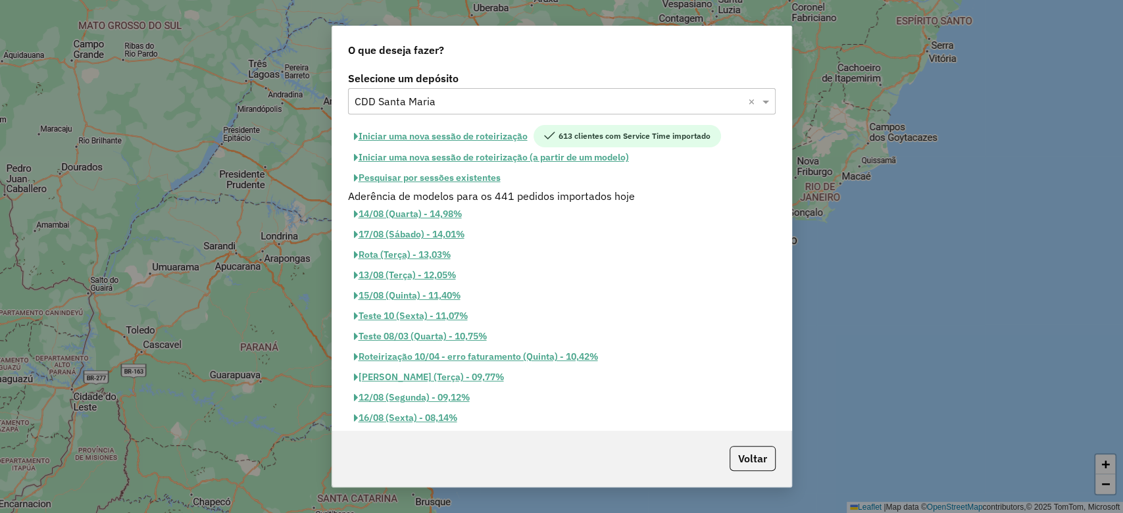
scroll to position [1636, 0]
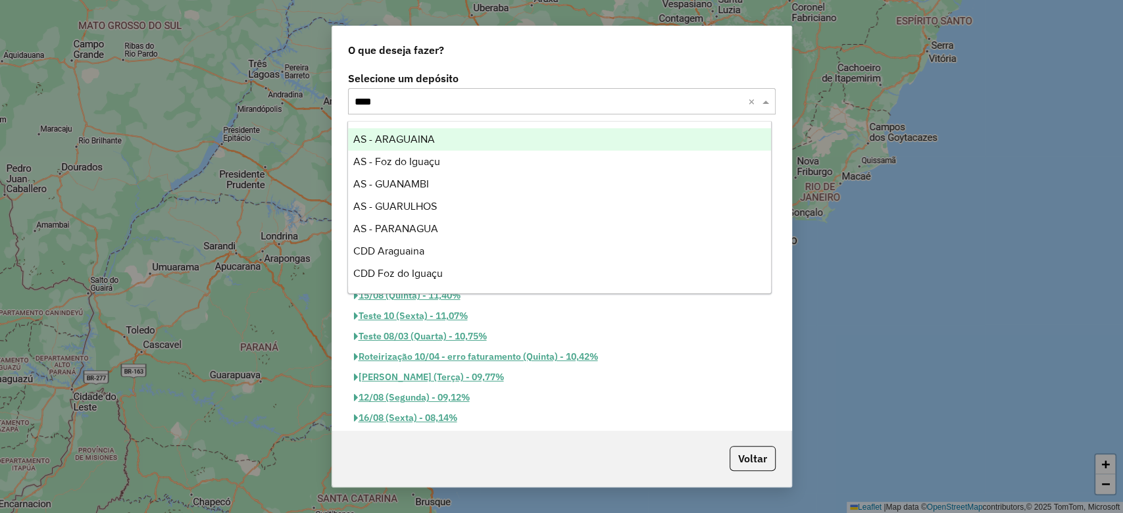
type input "*****"
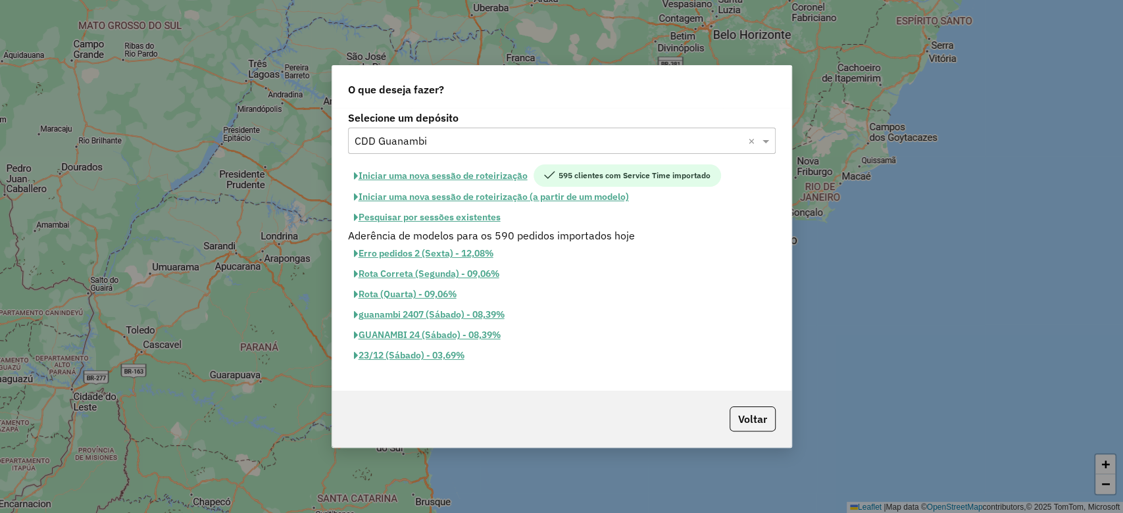
click at [521, 171] on button "Iniciar uma nova sessão de roteirização" at bounding box center [441, 175] width 186 height 22
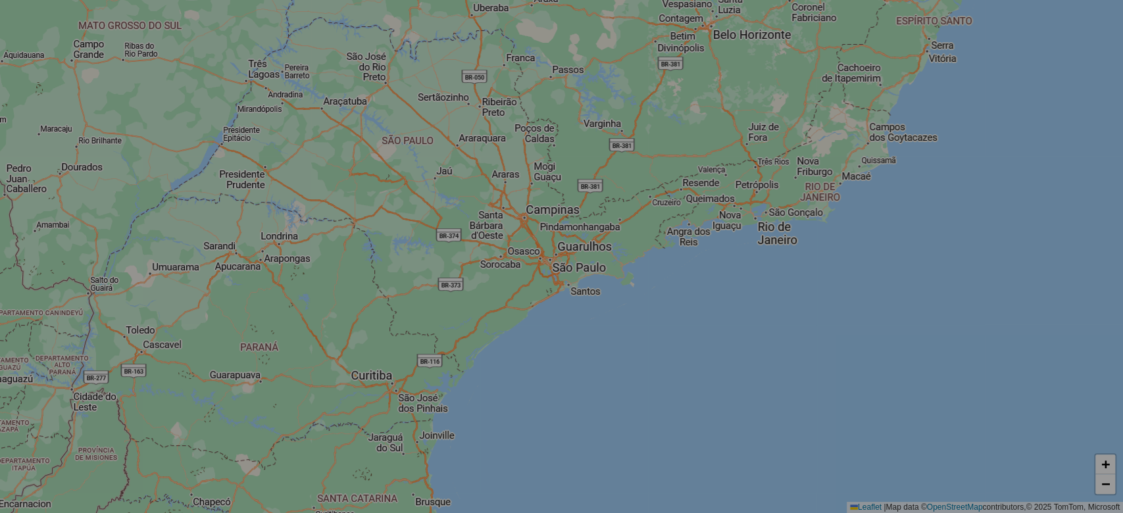
select select "*"
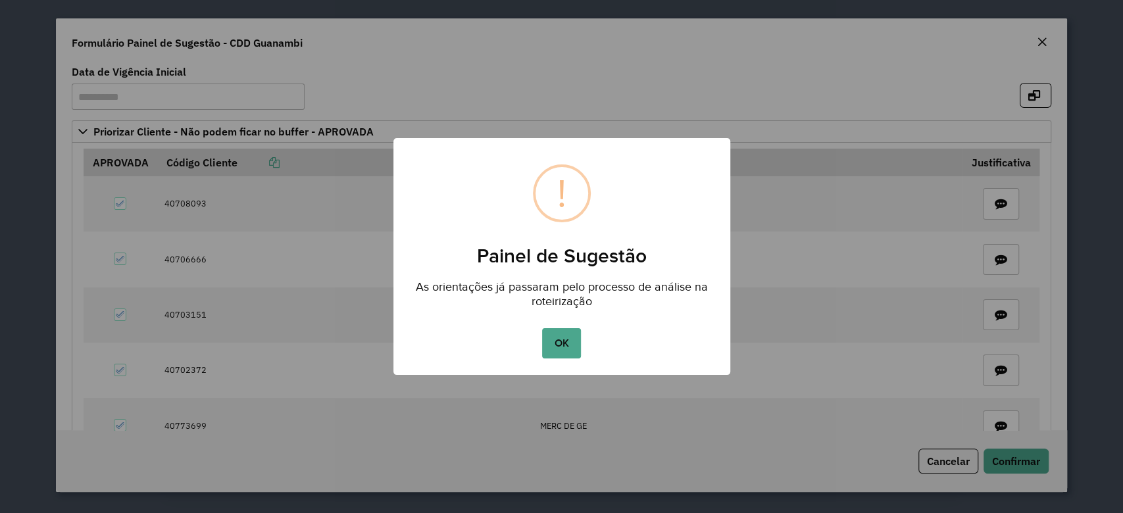
click at [568, 345] on button "OK" at bounding box center [561, 343] width 39 height 30
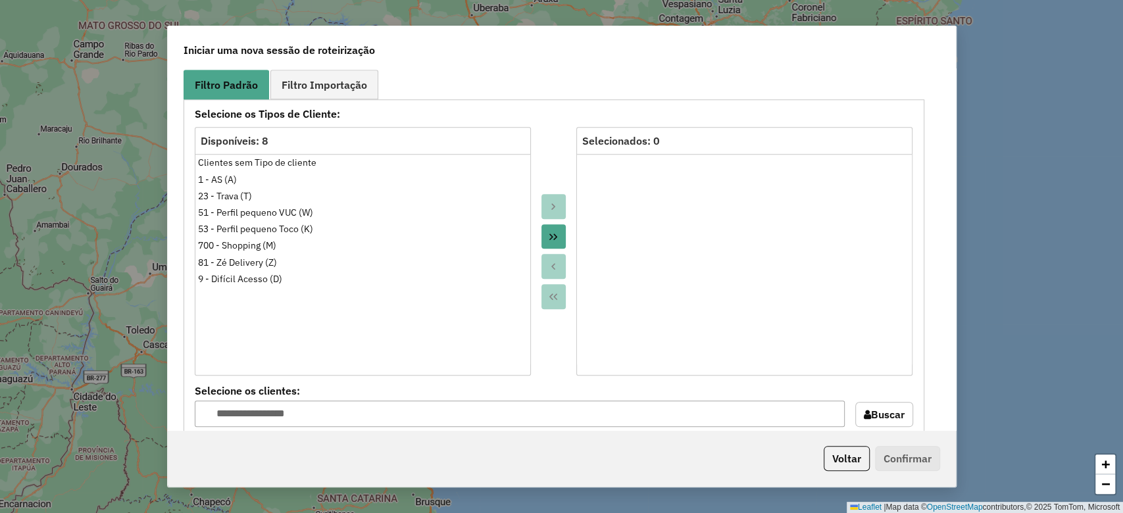
scroll to position [1316, 0]
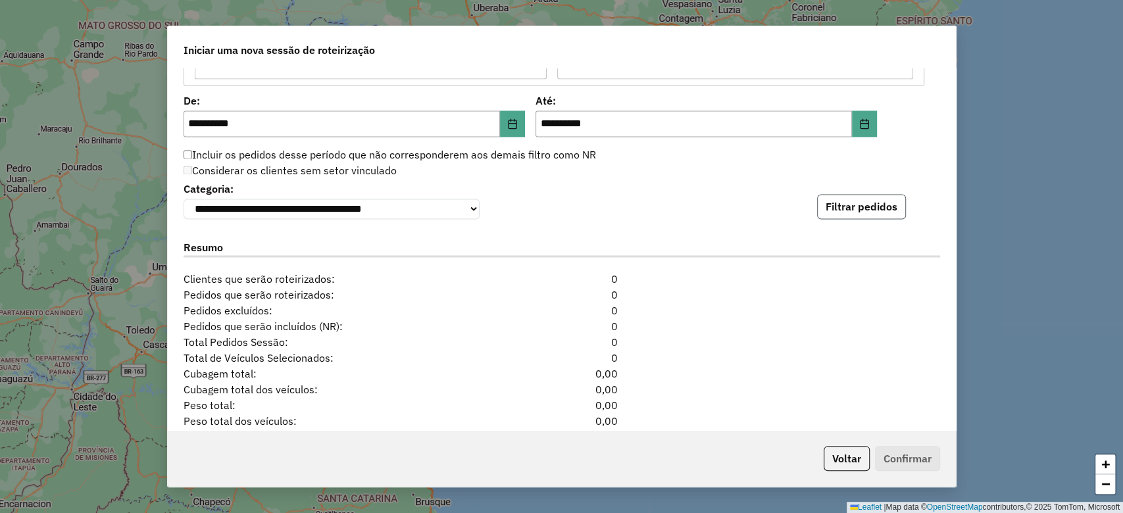
click at [870, 195] on button "Filtrar pedidos" at bounding box center [861, 206] width 89 height 25
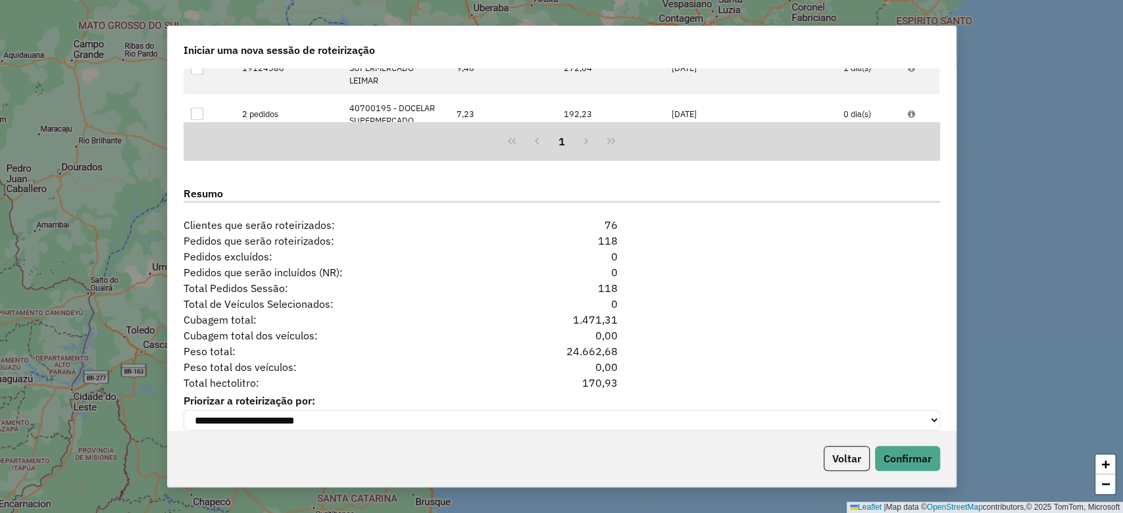
scroll to position [1661, 0]
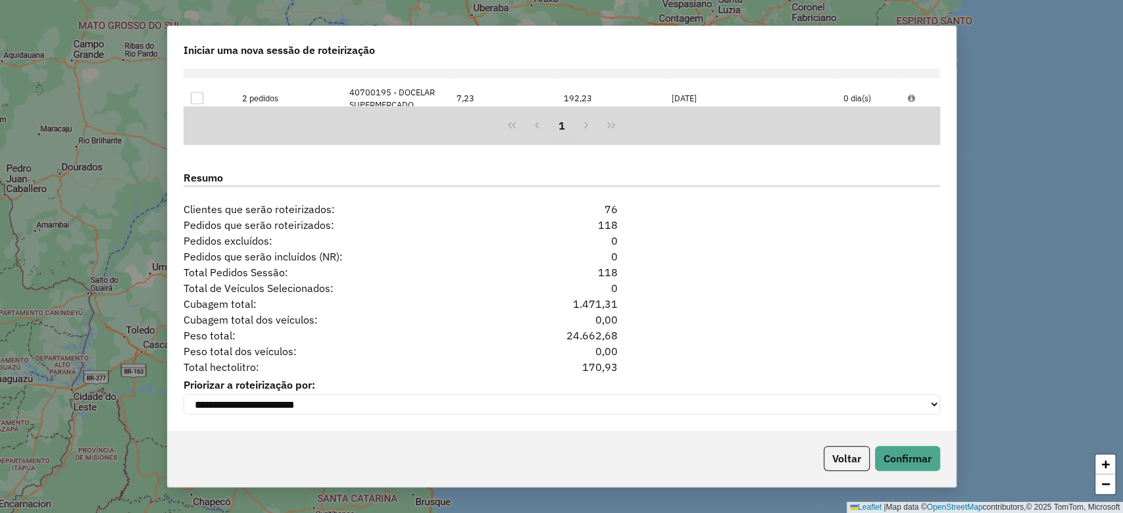
click at [592, 363] on div "170,93" at bounding box center [561, 367] width 129 height 16
click at [590, 359] on div "170,93" at bounding box center [561, 367] width 129 height 16
copy div "170,93"
click at [829, 447] on button "Voltar" at bounding box center [847, 458] width 46 height 25
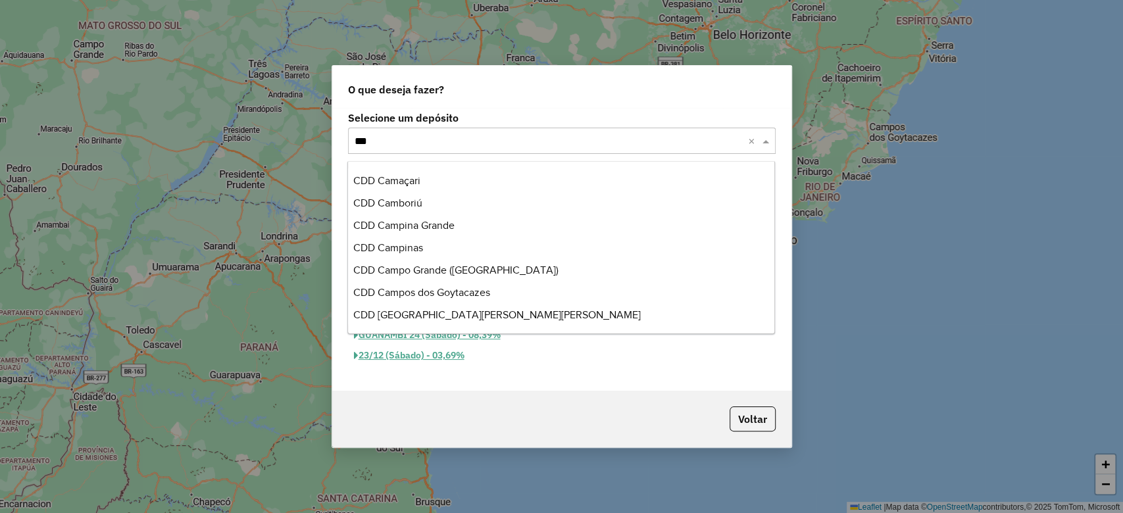
scroll to position [0, 0]
type input "****"
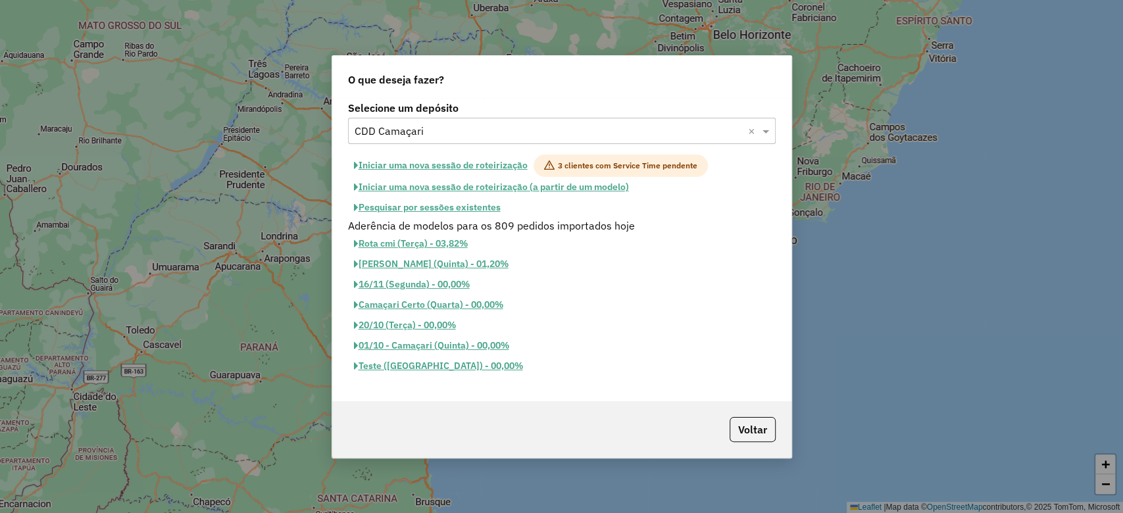
click at [418, 167] on button "Iniciar uma nova sessão de roteirização" at bounding box center [441, 166] width 186 height 22
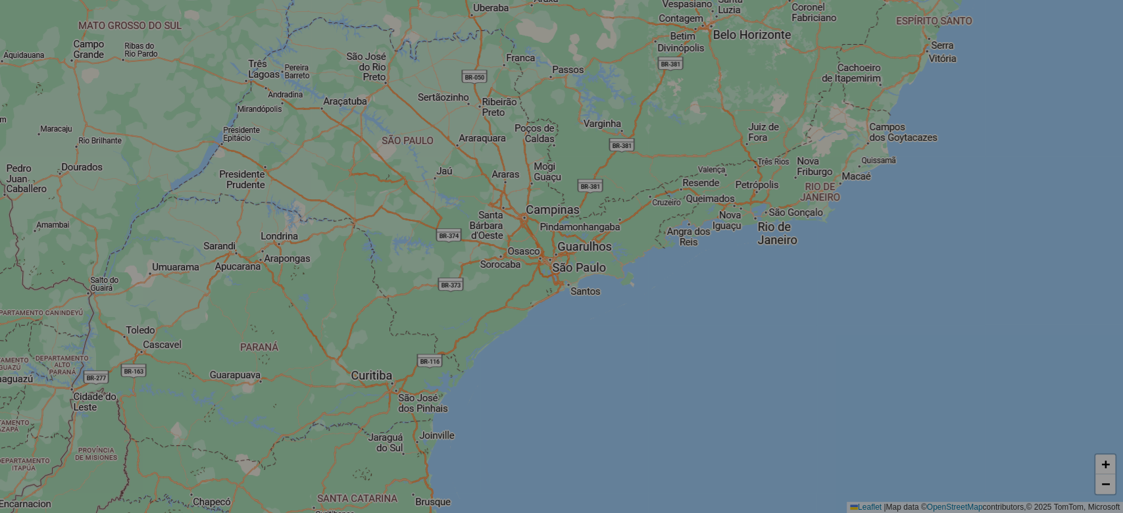
select select "*"
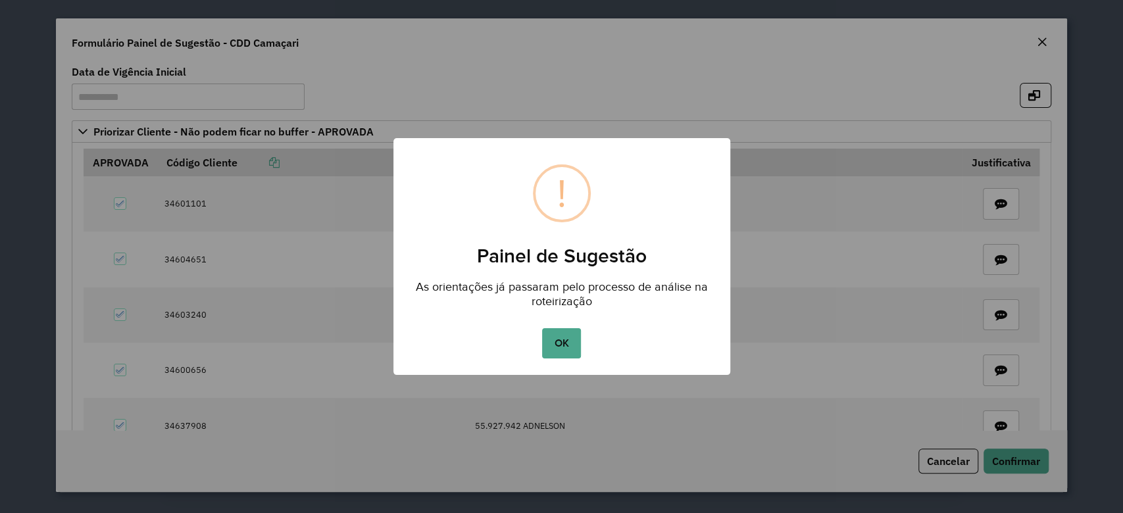
click at [566, 339] on button "OK" at bounding box center [561, 343] width 39 height 30
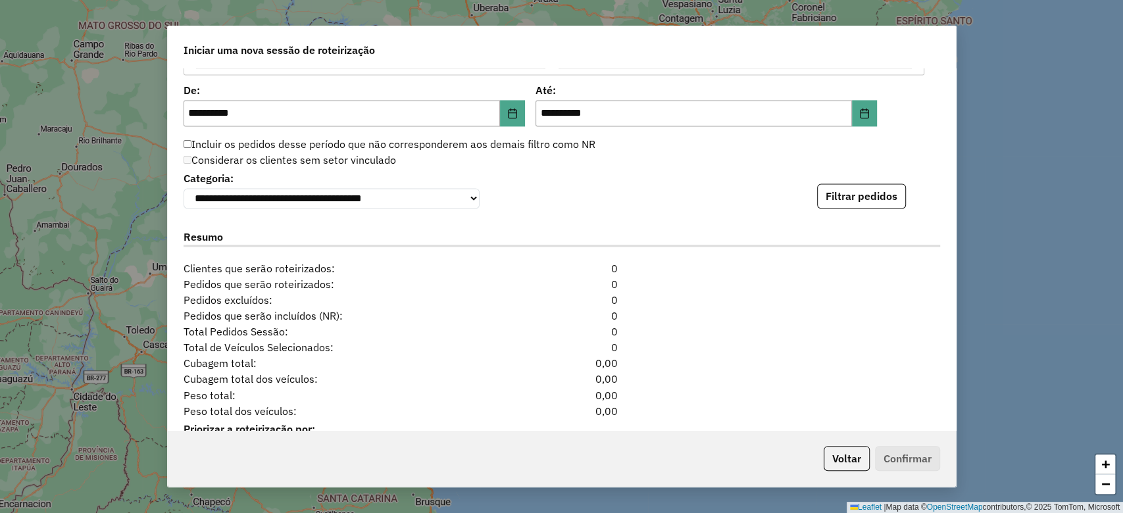
scroll to position [1412, 0]
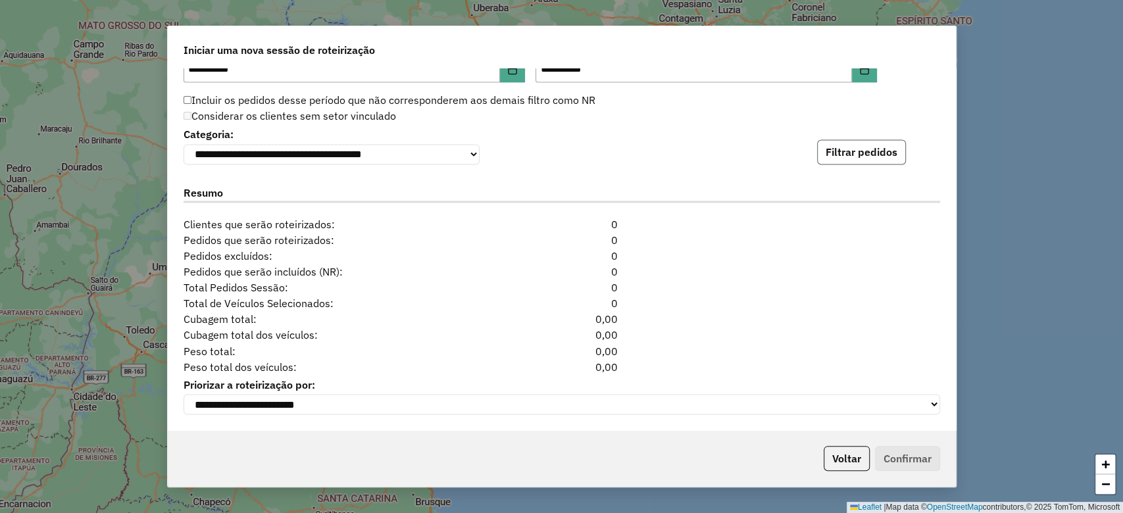
click at [861, 147] on button "Filtrar pedidos" at bounding box center [861, 151] width 89 height 25
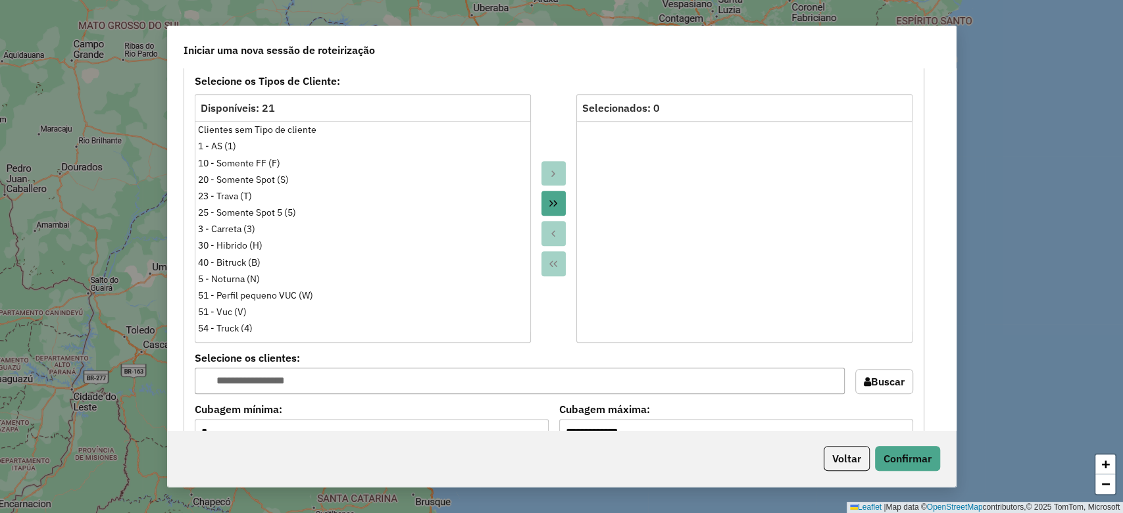
scroll to position [1700, 0]
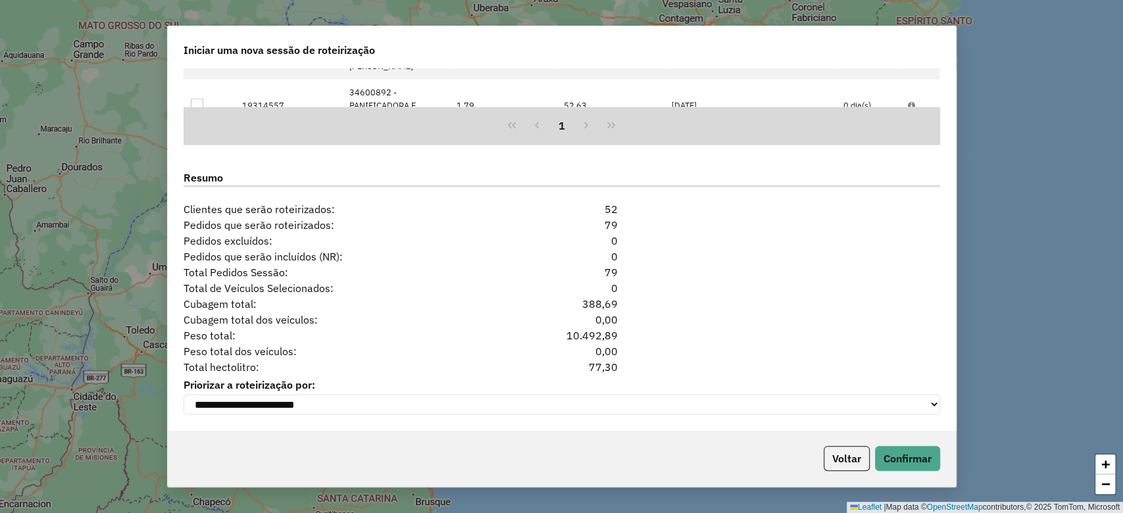
click at [599, 361] on div "77,30" at bounding box center [561, 367] width 129 height 16
copy div "77,30"
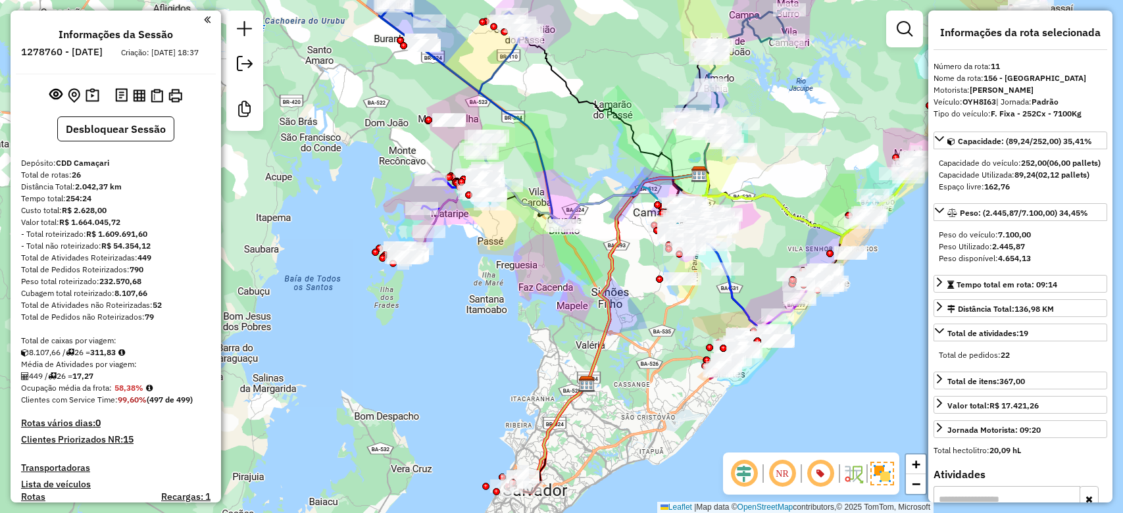
select select "**********"
click at [109, 357] on strong "311,83" at bounding box center [103, 352] width 26 height 10
copy strong "311,83"
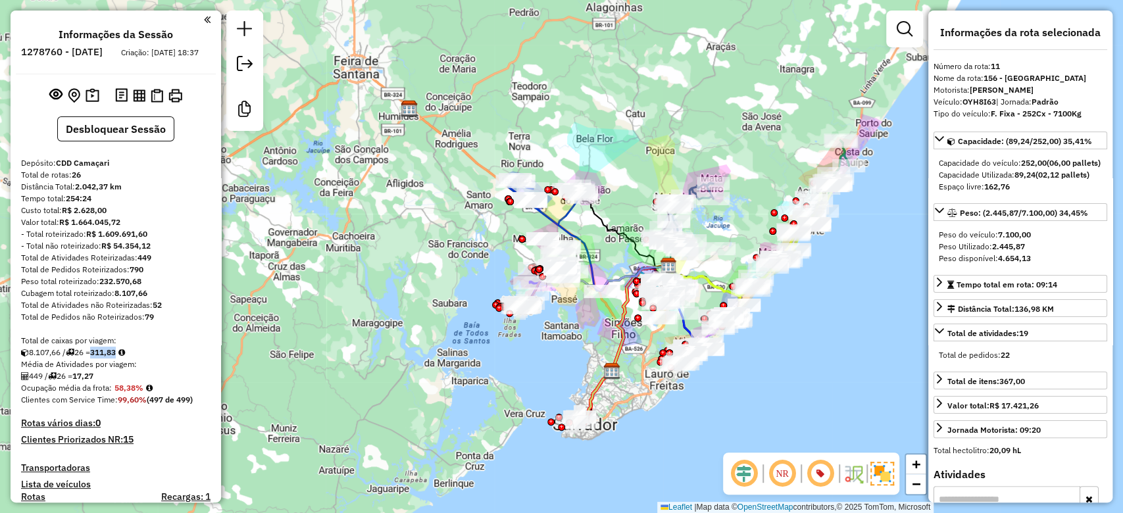
drag, startPoint x: 628, startPoint y: 380, endPoint x: 599, endPoint y: 314, distance: 72.5
click at [599, 314] on div "Janela de atendimento Grade de atendimento Capacidade Transportadoras Veículos …" at bounding box center [561, 256] width 1123 height 513
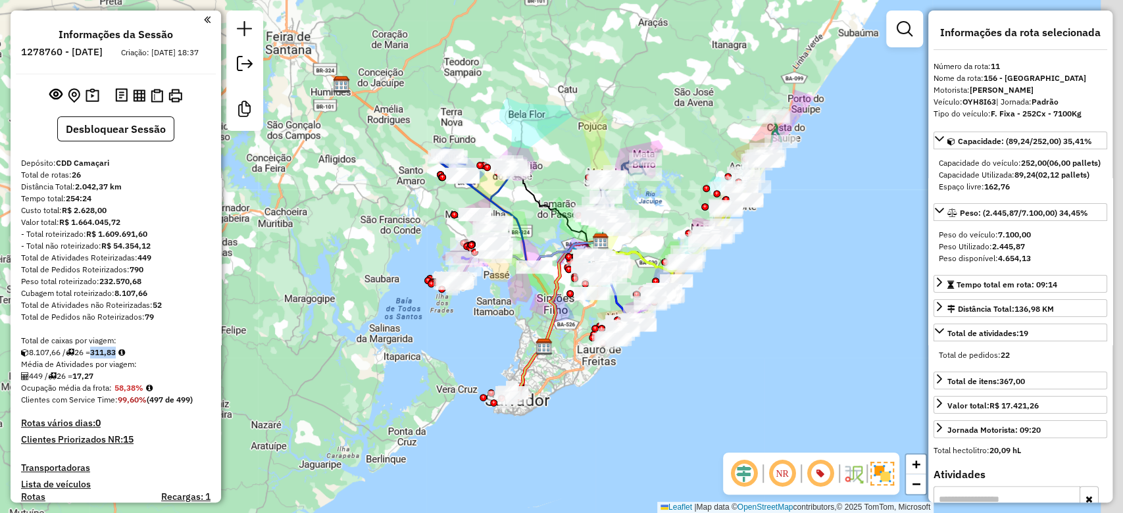
click at [538, 318] on div "Janela de atendimento Grade de atendimento Capacidade Transportadoras Veículos …" at bounding box center [561, 256] width 1123 height 513
drag, startPoint x: 538, startPoint y: 318, endPoint x: 559, endPoint y: 324, distance: 22.5
click at [559, 324] on div "Janela de atendimento Grade de atendimento Capacidade Transportadoras Veículos …" at bounding box center [561, 256] width 1123 height 513
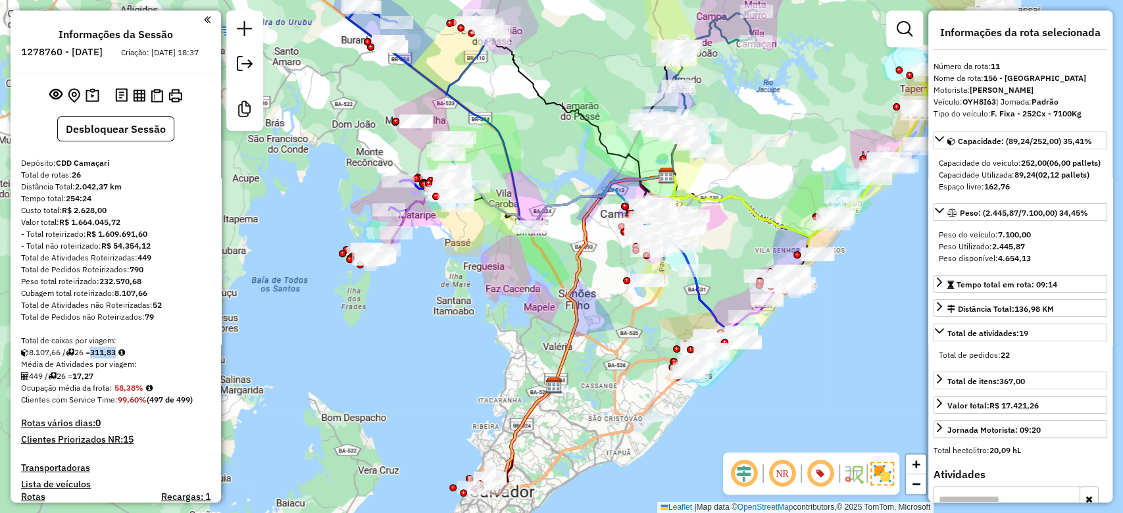
drag, startPoint x: 580, startPoint y: 324, endPoint x: 556, endPoint y: 332, distance: 25.0
click at [556, 332] on div "Janela de atendimento Grade de atendimento Capacidade Transportadoras Veículos …" at bounding box center [561, 256] width 1123 height 513
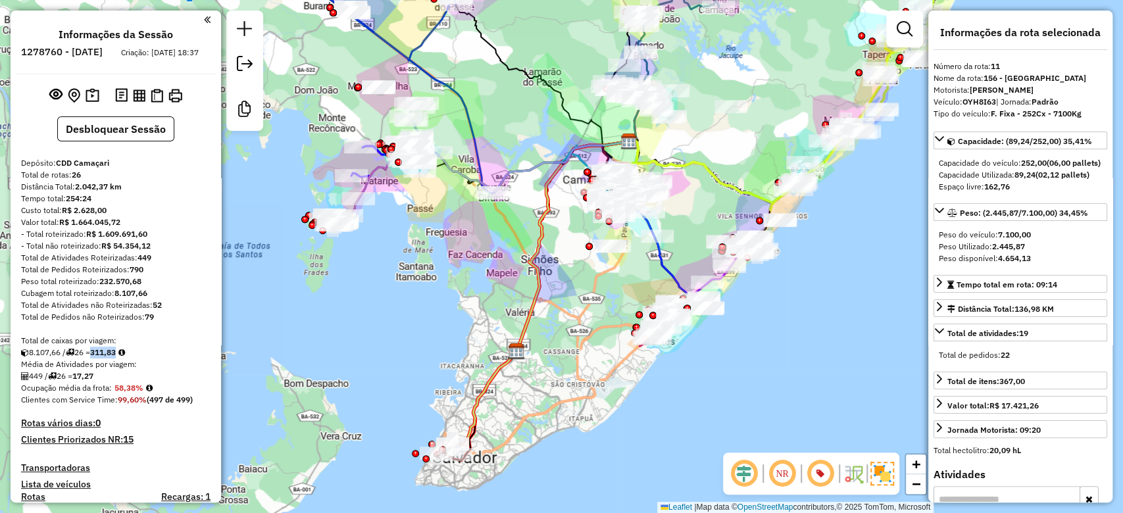
drag, startPoint x: 551, startPoint y: 324, endPoint x: 525, endPoint y: 293, distance: 40.7
click at [525, 293] on div "Janela de atendimento Grade de atendimento Capacidade Transportadoras Veículos …" at bounding box center [561, 256] width 1123 height 513
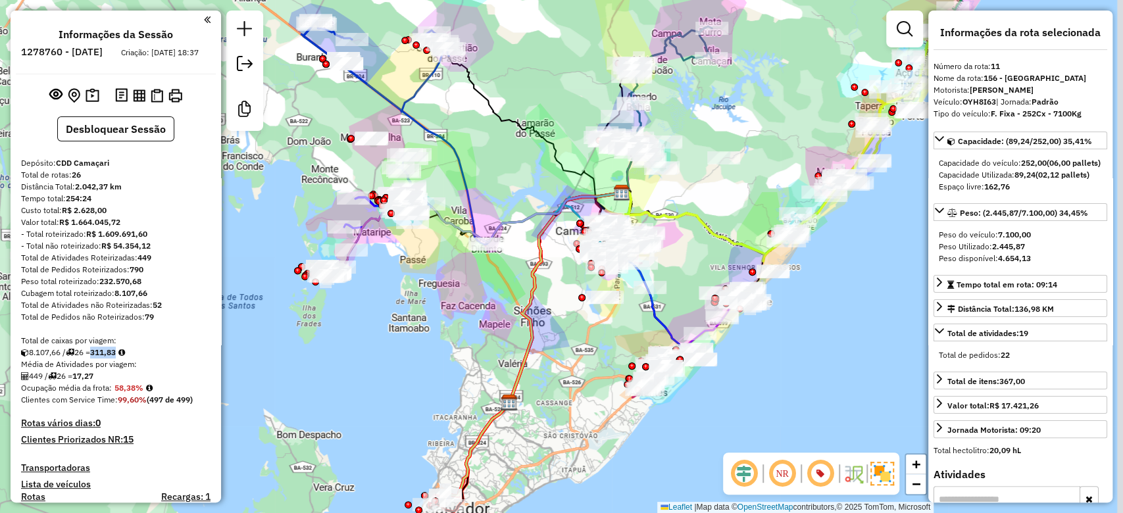
drag, startPoint x: 543, startPoint y: 309, endPoint x: 537, endPoint y: 345, distance: 36.8
click at [537, 345] on icon at bounding box center [533, 344] width 178 height 303
